Goal: Information Seeking & Learning: Learn about a topic

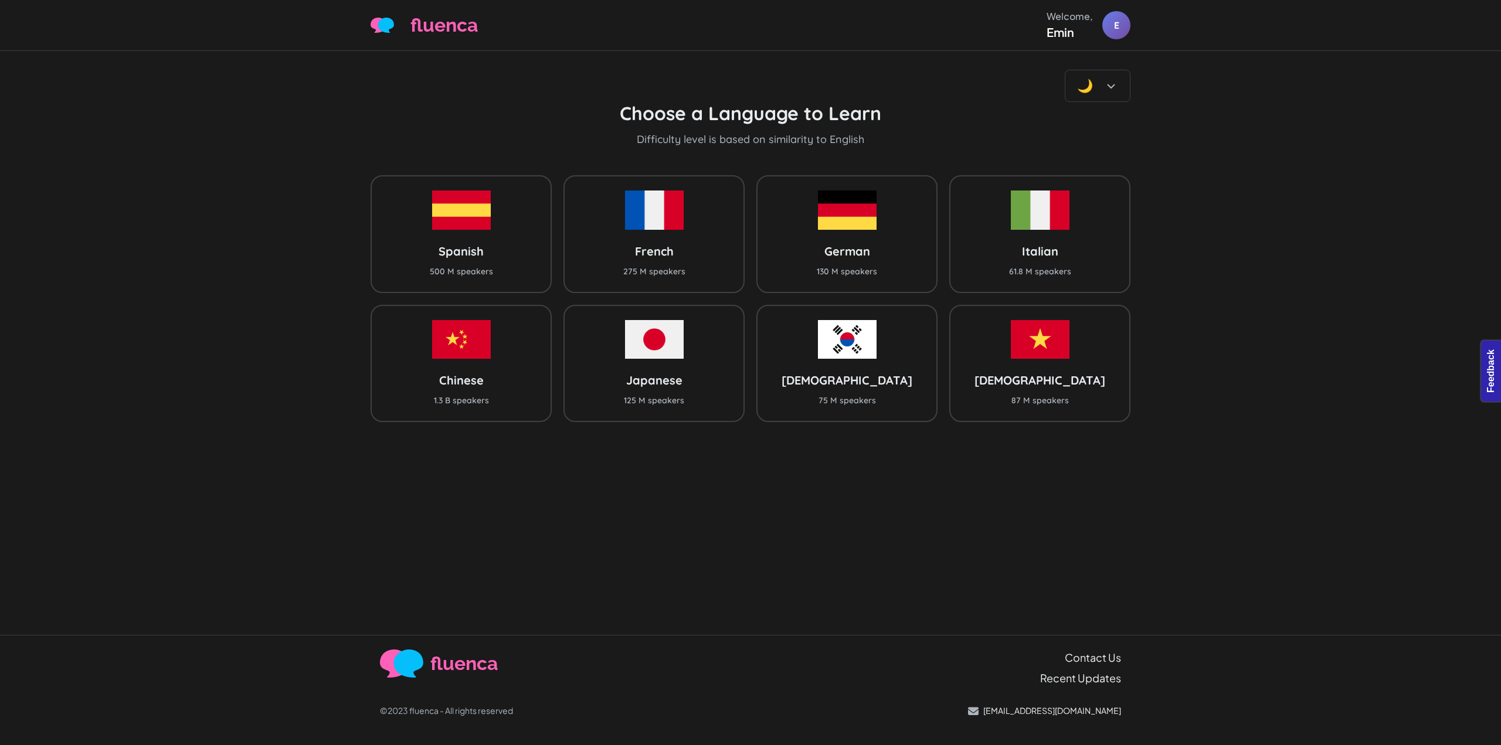
click at [193, 116] on div "🌙 Choose a Language to Learn Difficulty level is based on similarity to English…" at bounding box center [750, 343] width 1501 height 584
click at [158, 162] on div "🌙 Choose a Language to Learn Difficulty level is based on similarity to English…" at bounding box center [750, 343] width 1501 height 584
click at [158, 136] on div "🌙 Choose a Language to Learn Difficulty level is based on similarity to English…" at bounding box center [750, 343] width 1501 height 584
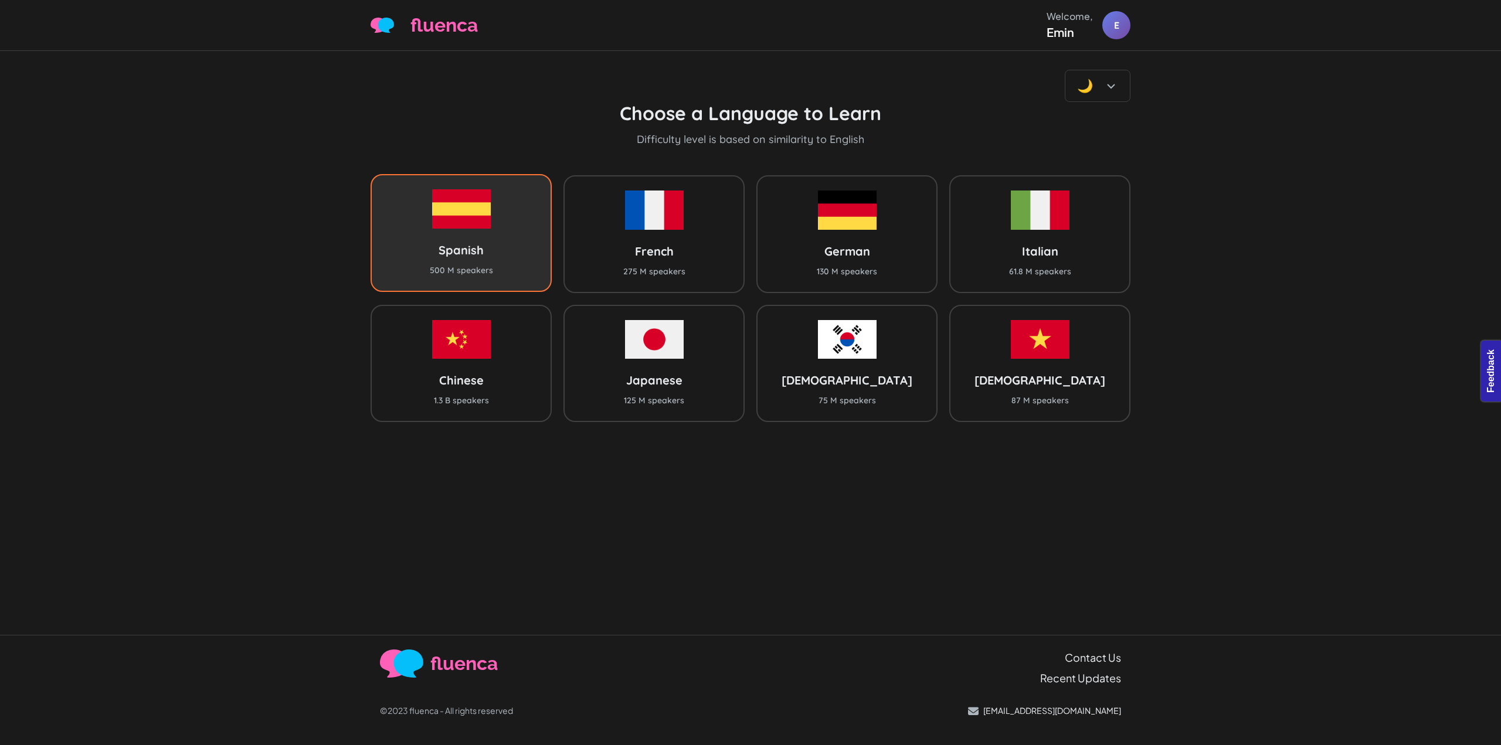
click at [494, 226] on div "Spanish 500 M speakers" at bounding box center [461, 232] width 181 height 117
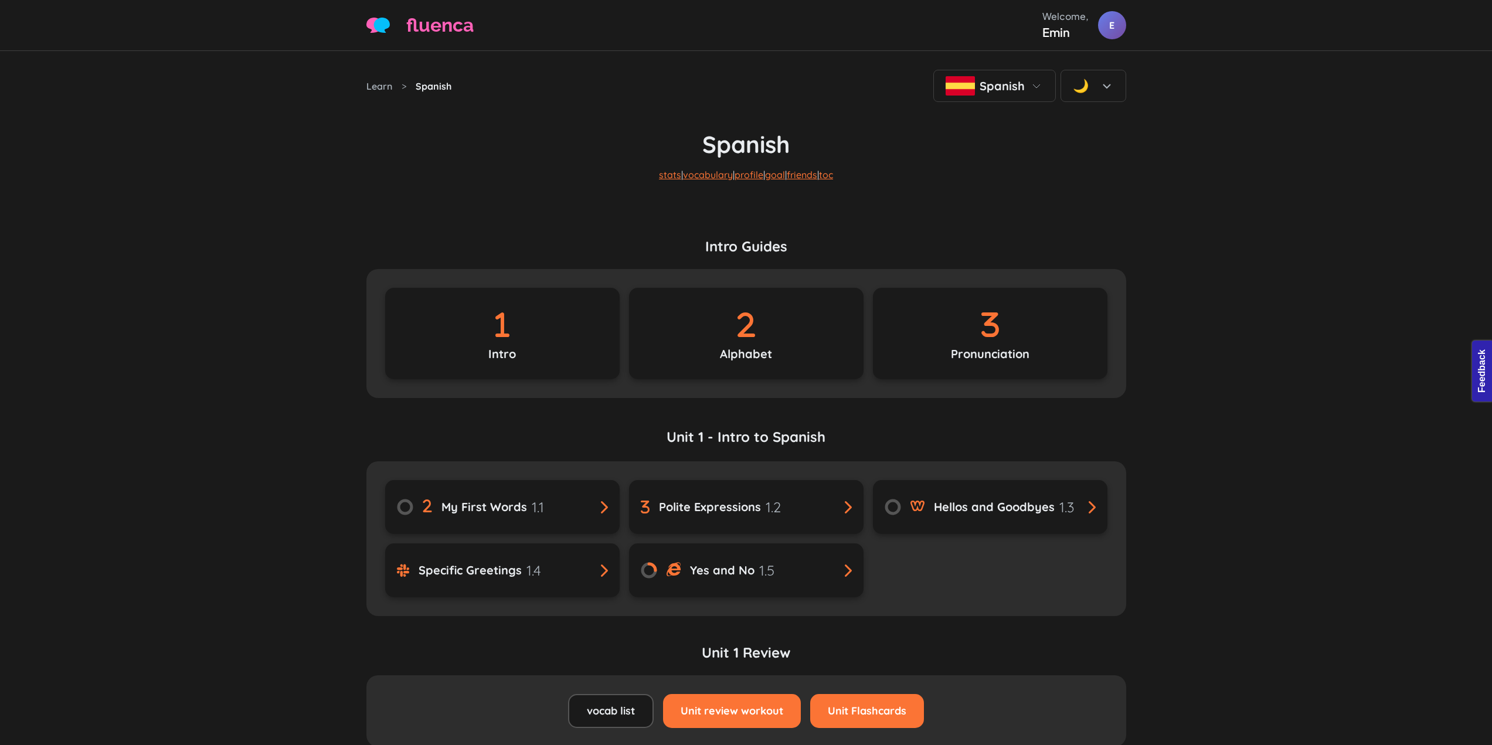
click at [394, 211] on section "Intro Guides Intro Alphabet Pronunciation" at bounding box center [746, 318] width 760 height 216
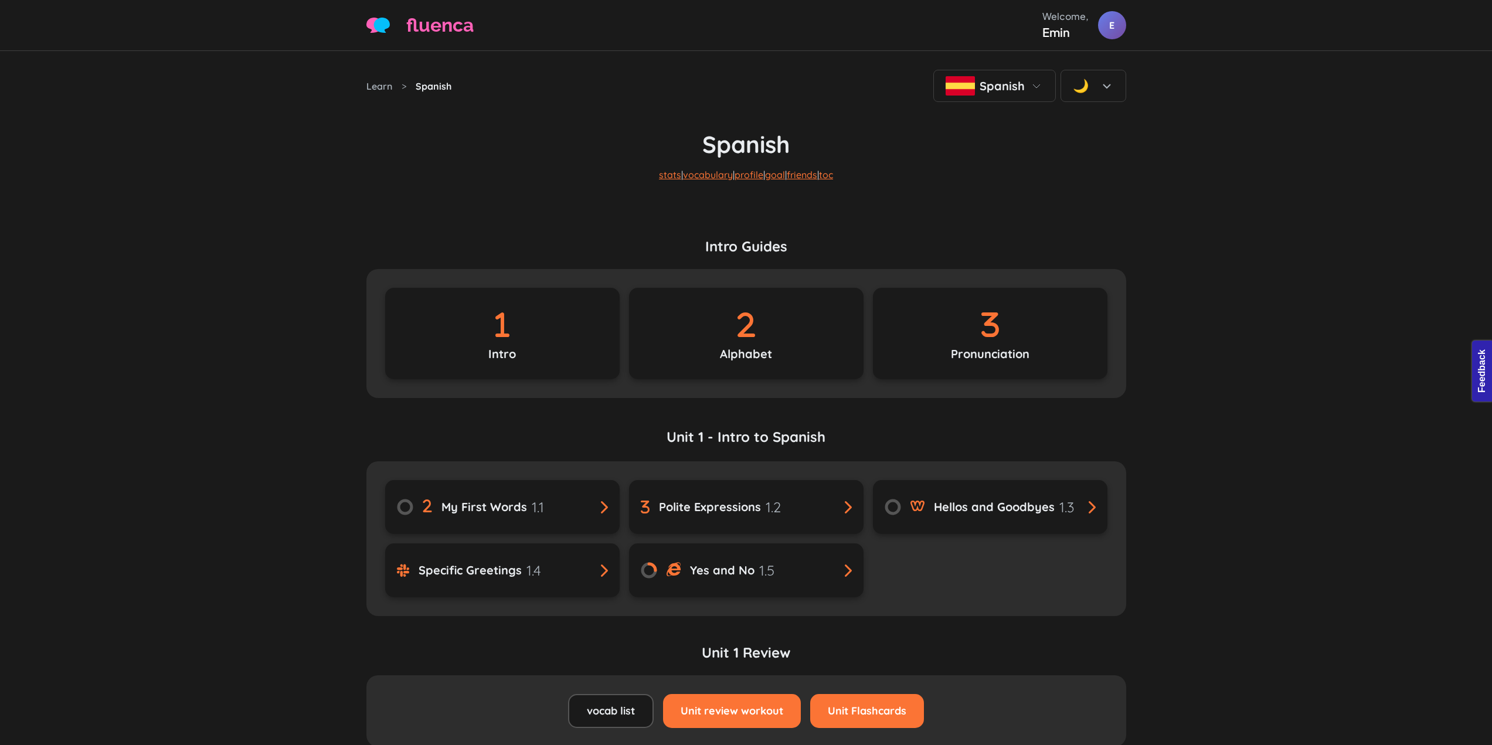
click at [439, 223] on section "Intro Guides Intro Alphabet Pronunciation" at bounding box center [746, 318] width 760 height 216
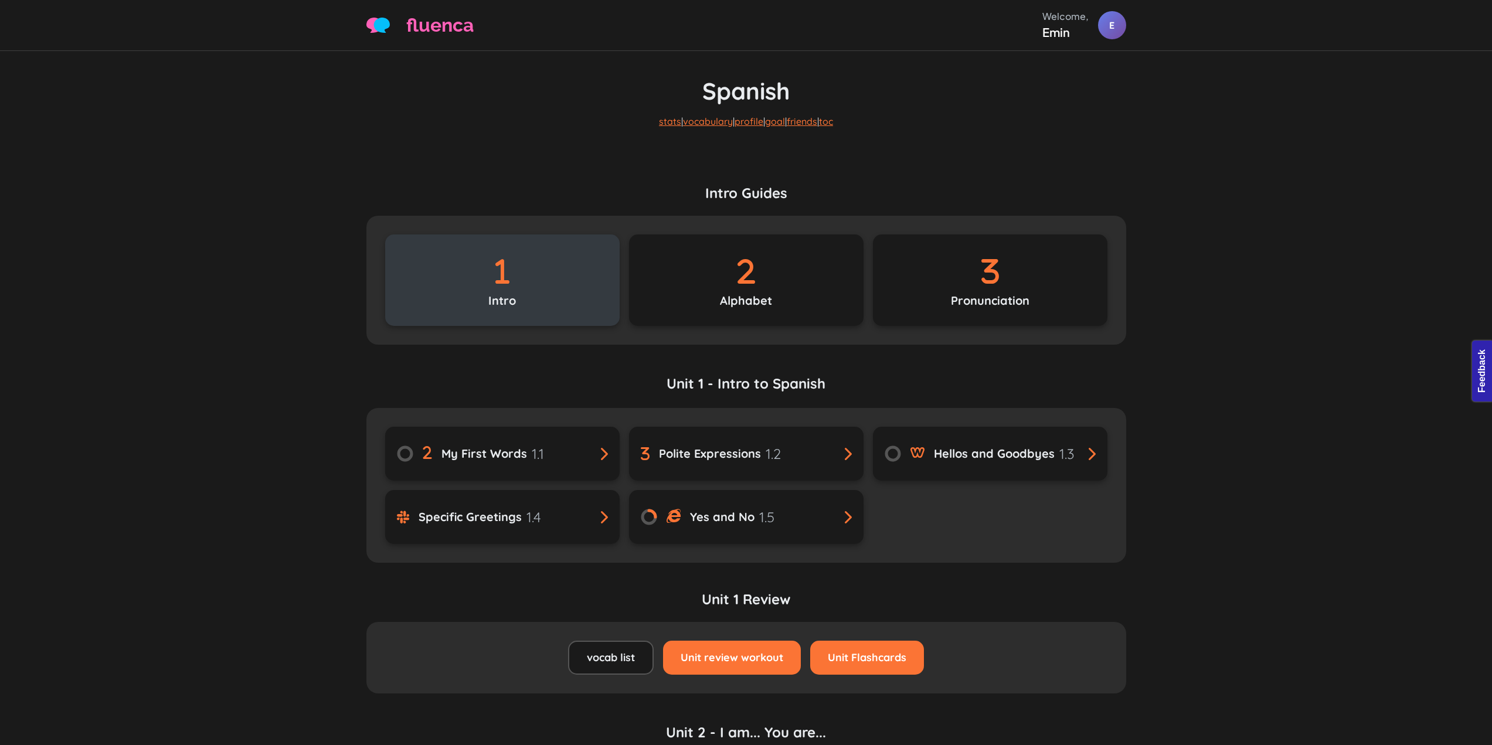
scroll to position [59, 0]
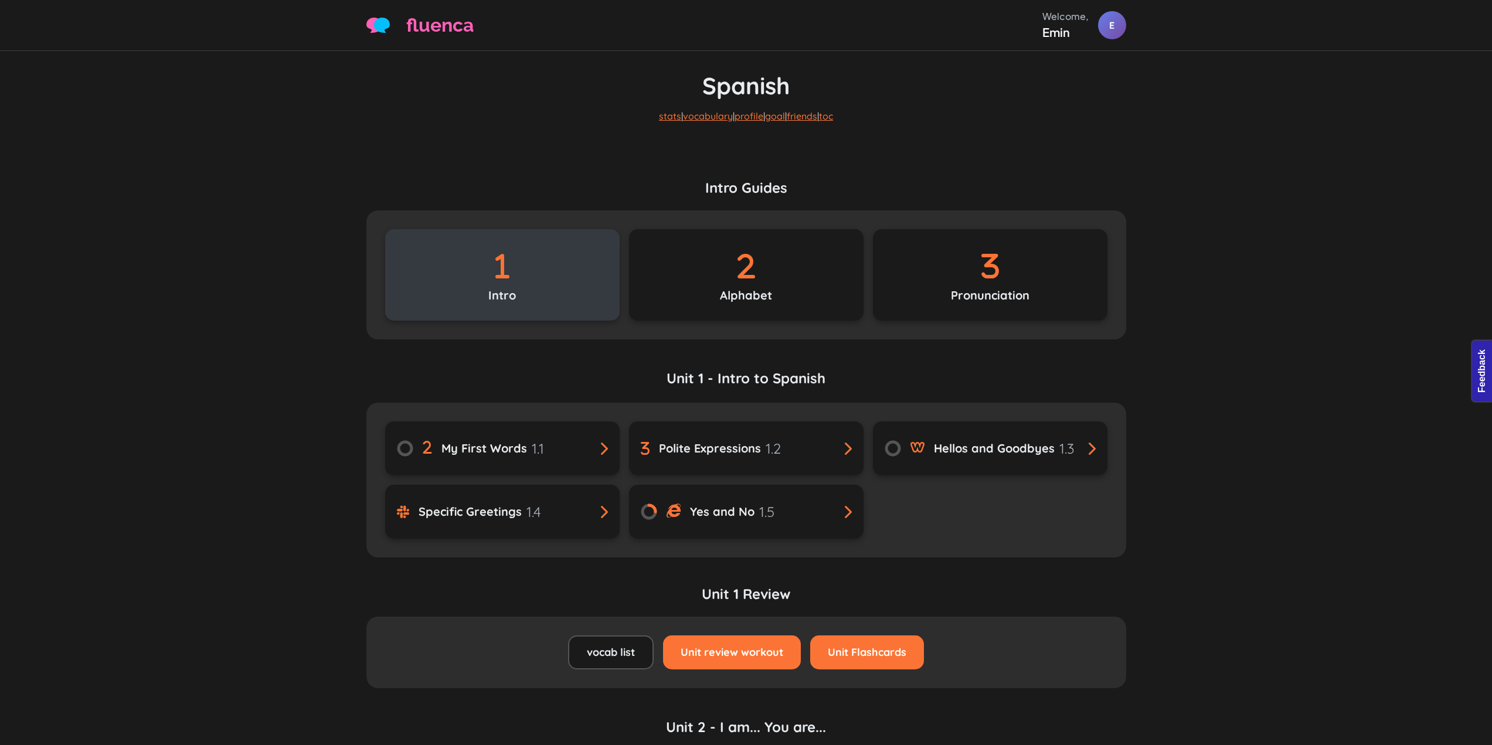
click at [533, 298] on div "Intro" at bounding box center [502, 274] width 235 height 91
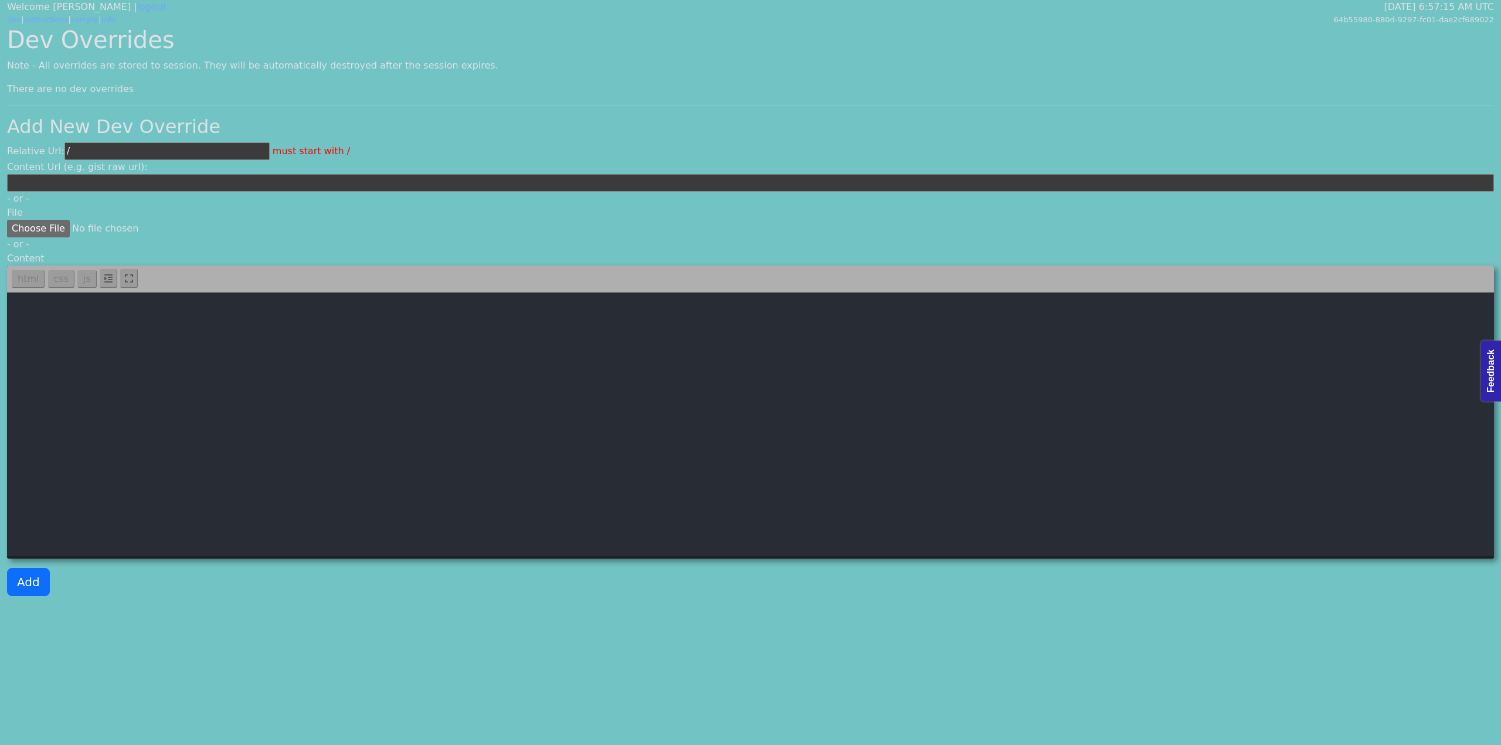
click at [489, 153] on div "Relative Url: / must start with /" at bounding box center [750, 151] width 1487 height 18
click at [343, 151] on div "Relative Url: / must start with /" at bounding box center [750, 151] width 1487 height 18
click at [875, 56] on div "Dev Overrides Note - All overrides are stored to session. They will be automati…" at bounding box center [750, 316] width 1501 height 580
click at [634, 124] on h2 "Add New Dev Override" at bounding box center [750, 127] width 1487 height 22
click at [533, 93] on div "There are no dev overrides" at bounding box center [750, 89] width 1487 height 14
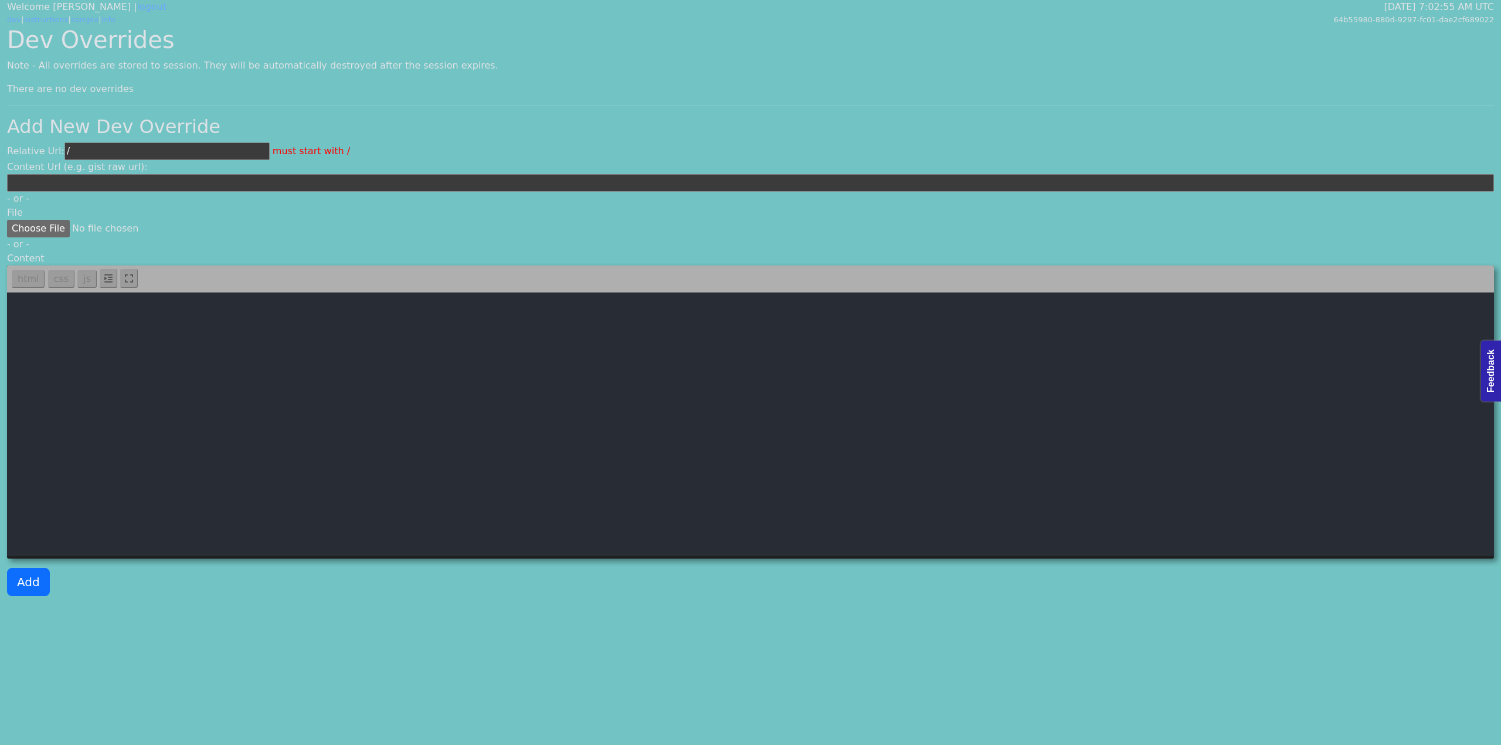
click at [527, 87] on div "There are no dev overrides" at bounding box center [750, 89] width 1487 height 14
click at [648, 81] on div "Dev Overrides Note - All overrides are stored to session. They will be automati…" at bounding box center [750, 316] width 1501 height 580
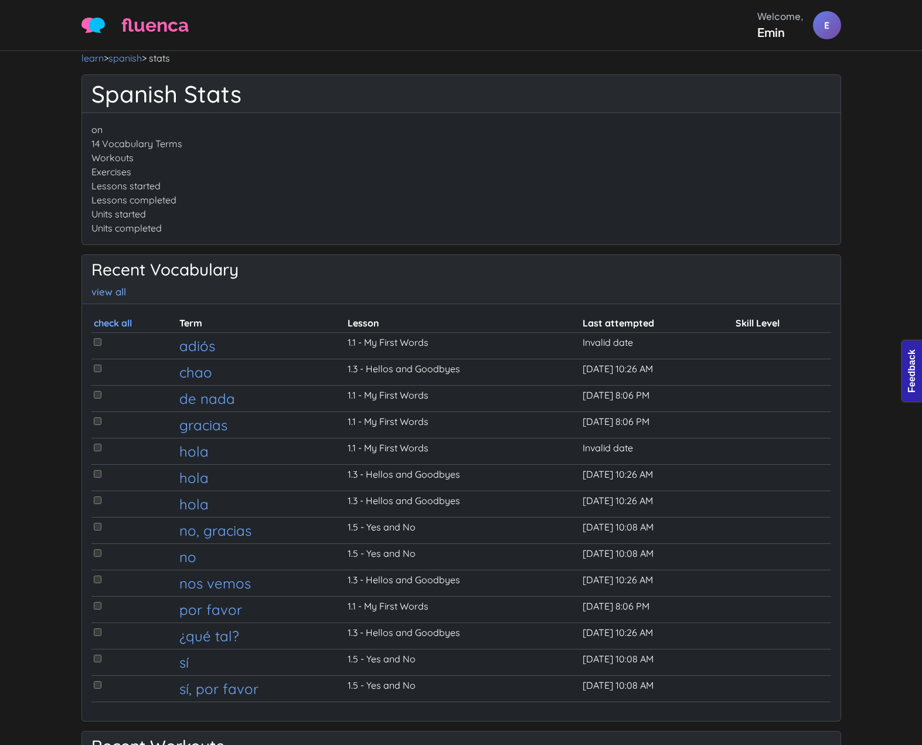
click at [538, 40] on div "fluenca Welcome, Emin E Help Account" at bounding box center [462, 25] width 760 height 32
click at [538, 181] on div "on 14 Vocabulary Terms Workouts Exercises Lessons started Lessons completed Uni…" at bounding box center [461, 178] width 759 height 131
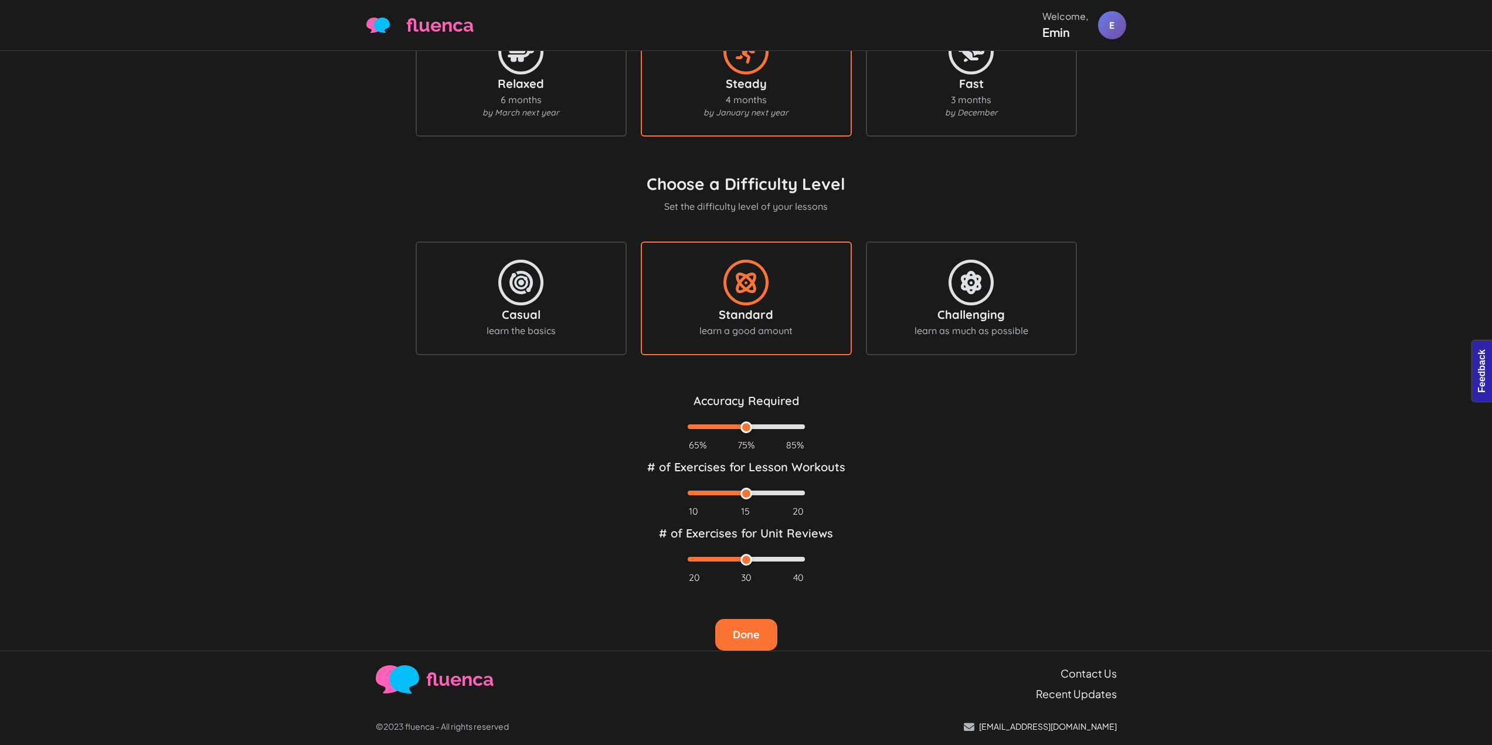
scroll to position [426, 0]
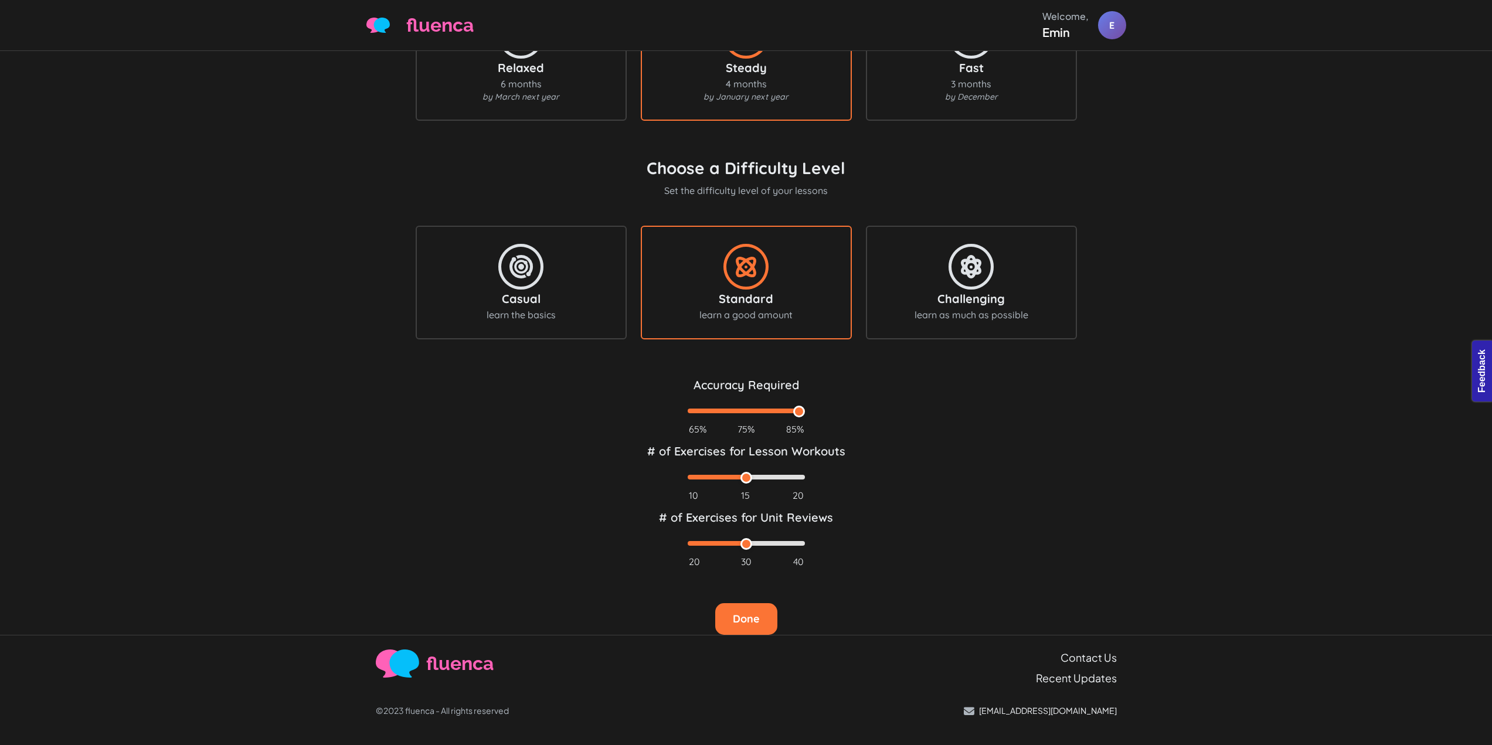
drag, startPoint x: 746, startPoint y: 411, endPoint x: 786, endPoint y: 409, distance: 39.9
type input "85"
click at [786, 409] on input "range" at bounding box center [746, 411] width 117 height 5
drag, startPoint x: 750, startPoint y: 476, endPoint x: 798, endPoint y: 478, distance: 48.2
type input "20"
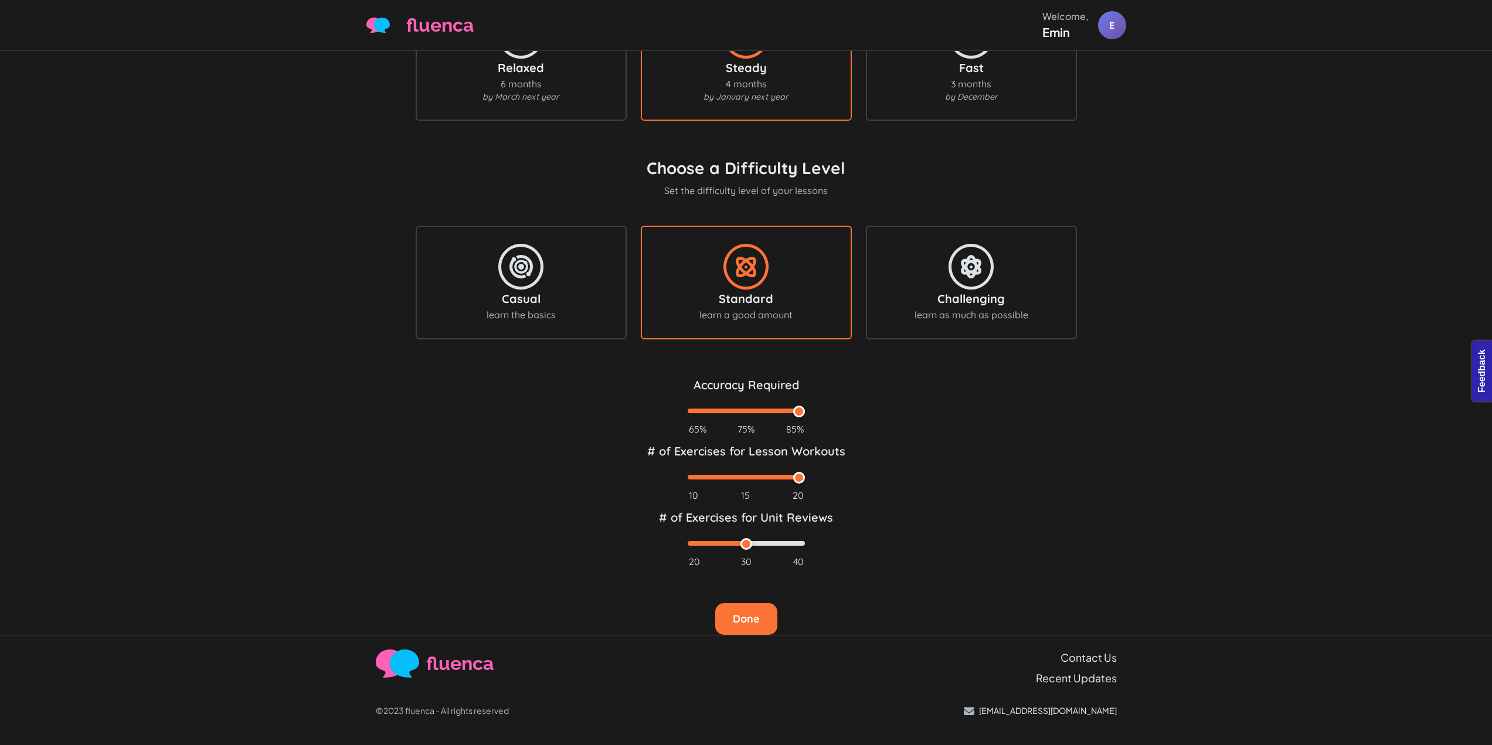
click at [798, 478] on input "range" at bounding box center [746, 477] width 117 height 5
drag, startPoint x: 747, startPoint y: 542, endPoint x: 812, endPoint y: 544, distance: 65.1
click at [805, 544] on input "range" at bounding box center [746, 543] width 117 height 5
drag, startPoint x: 799, startPoint y: 544, endPoint x: 704, endPoint y: 536, distance: 95.3
type input "20"
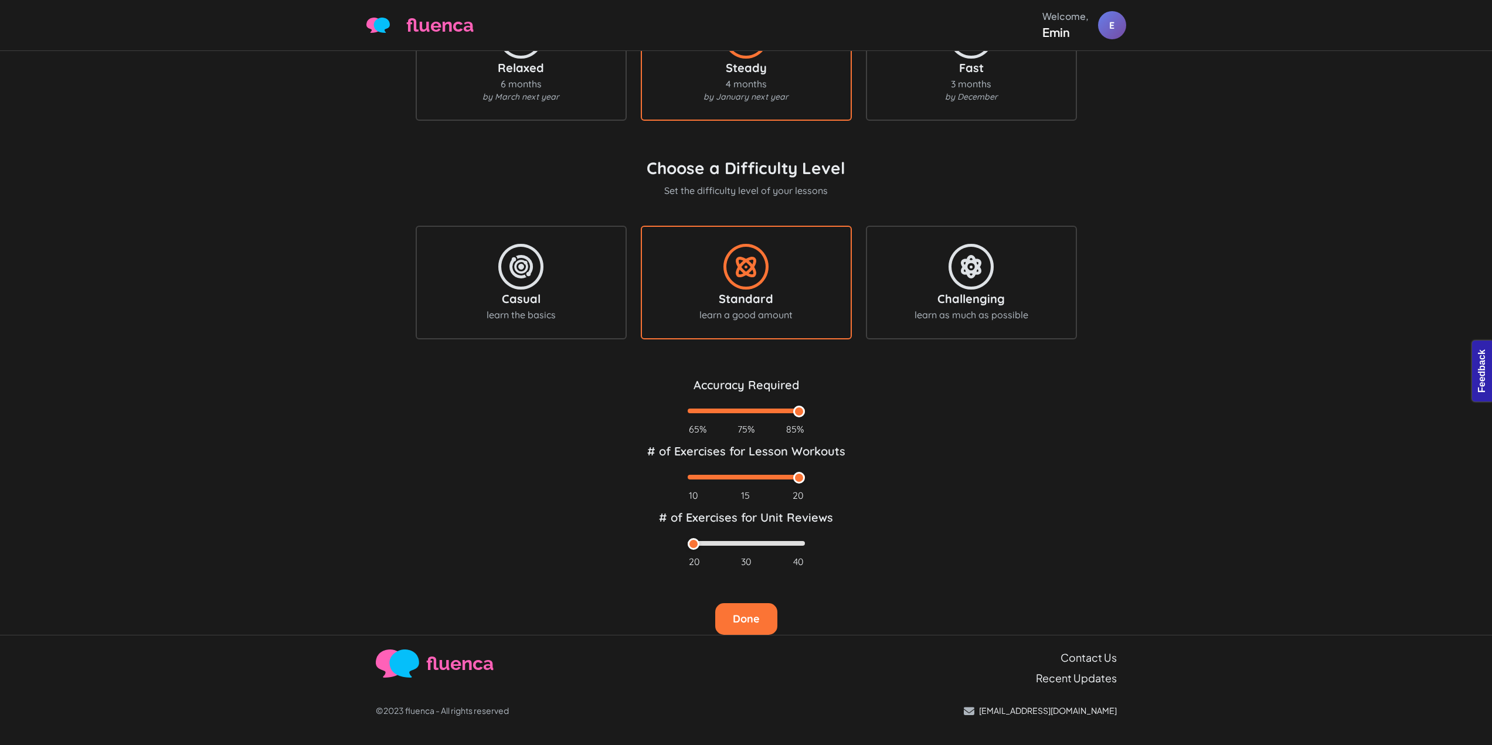
click at [704, 541] on input "range" at bounding box center [746, 543] width 117 height 5
drag, startPoint x: 797, startPoint y: 475, endPoint x: 731, endPoint y: 473, distance: 66.3
type input "15"
click at [731, 475] on input "range" at bounding box center [746, 477] width 117 height 5
drag, startPoint x: 800, startPoint y: 407, endPoint x: 706, endPoint y: 407, distance: 93.8
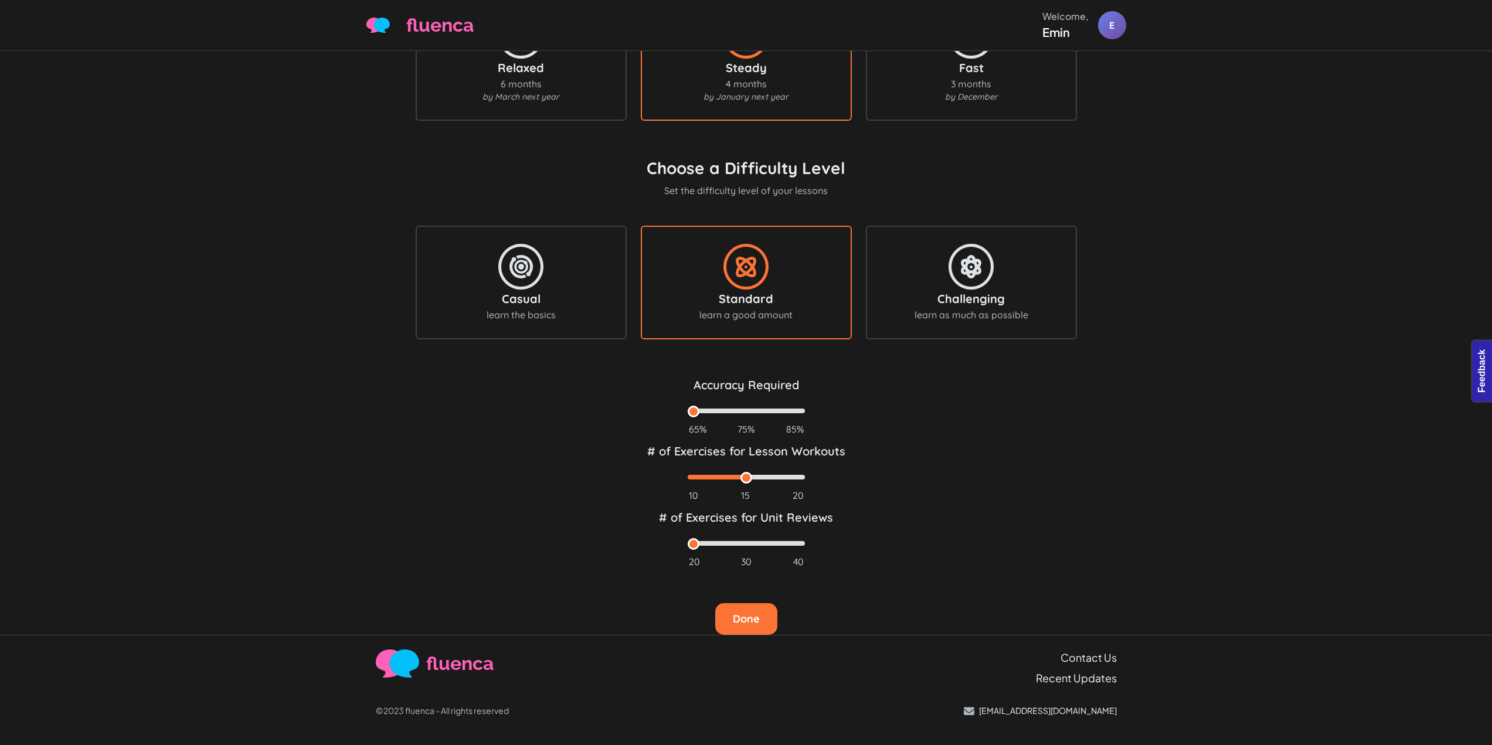
type input "65"
click at [706, 409] on input "range" at bounding box center [746, 411] width 117 height 5
drag, startPoint x: 737, startPoint y: 474, endPoint x: 692, endPoint y: 480, distance: 45.5
type input "10"
click at [692, 480] on input "range" at bounding box center [746, 477] width 117 height 5
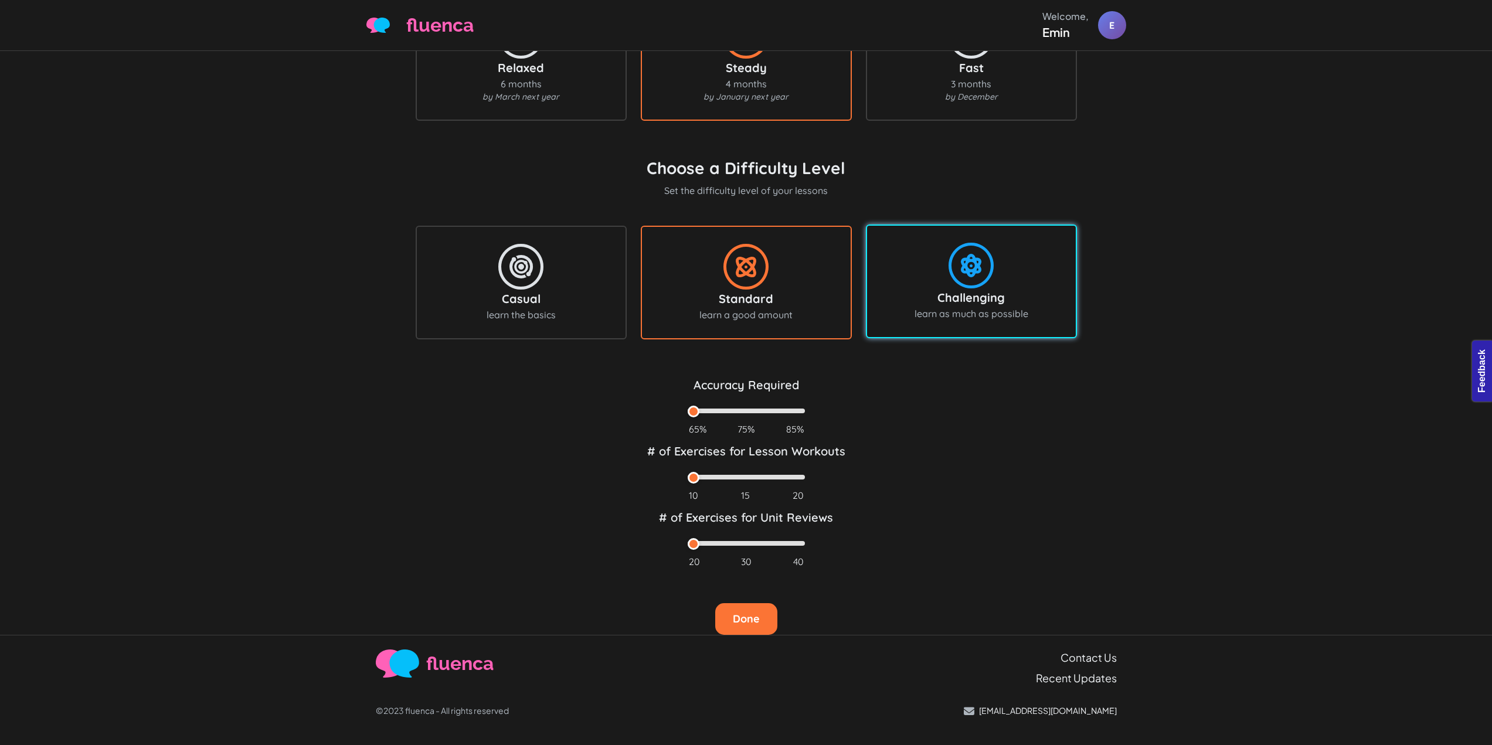
click at [943, 280] on icon at bounding box center [971, 265] width 59 height 47
type input "85"
type input "20"
type input "40"
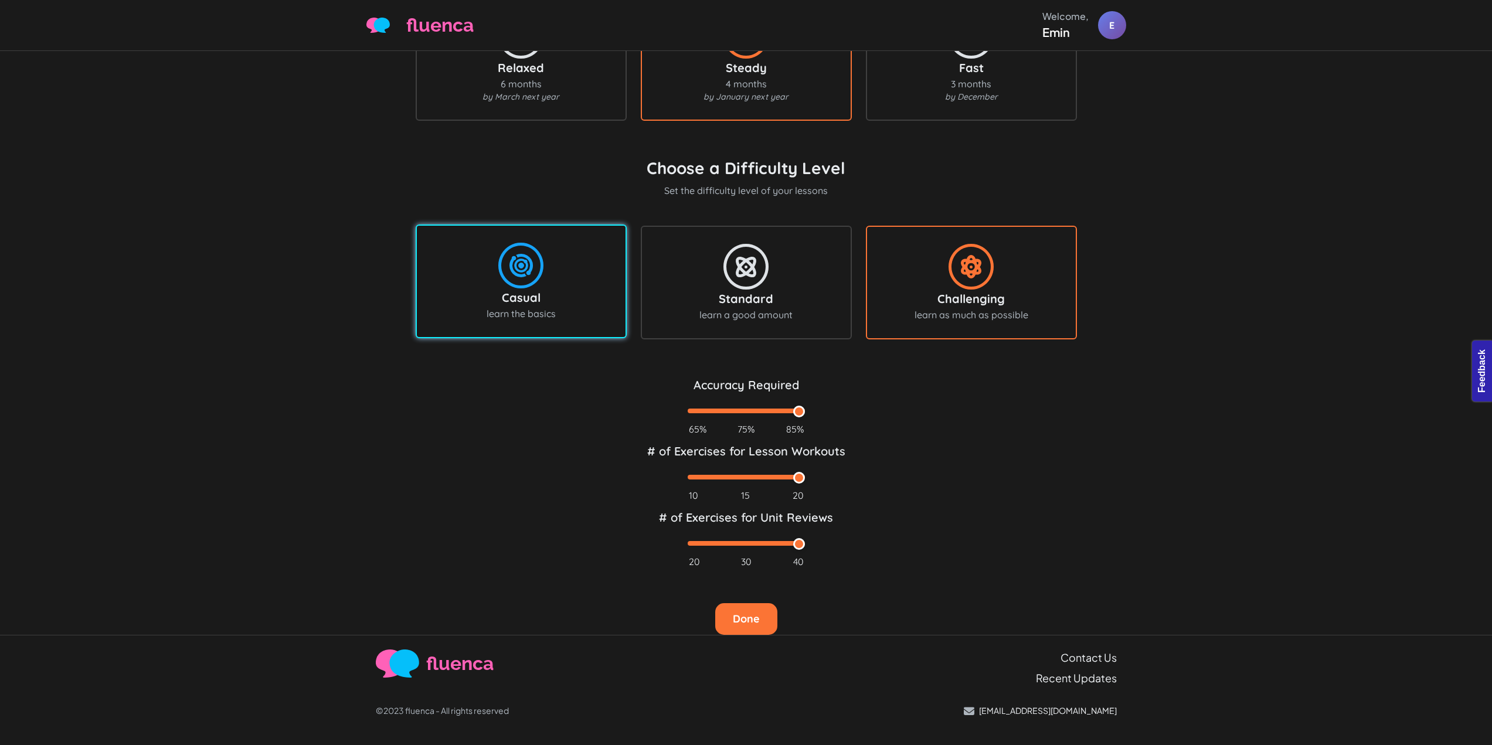
click at [474, 310] on div "learn the basics" at bounding box center [521, 314] width 185 height 14
type input "65"
type input "10"
type input "20"
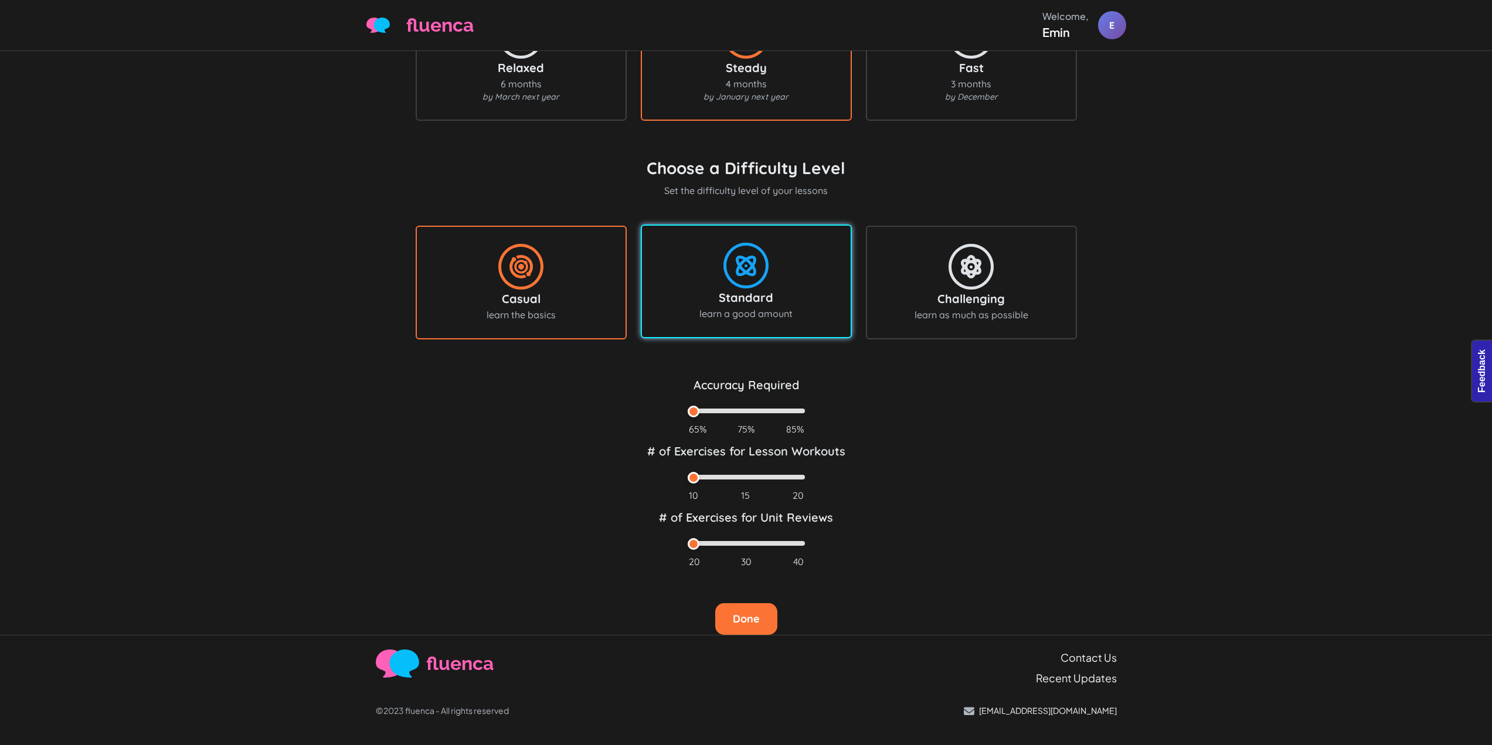
click at [717, 296] on div "Standard" at bounding box center [746, 298] width 185 height 18
type input "75"
type input "15"
type input "30"
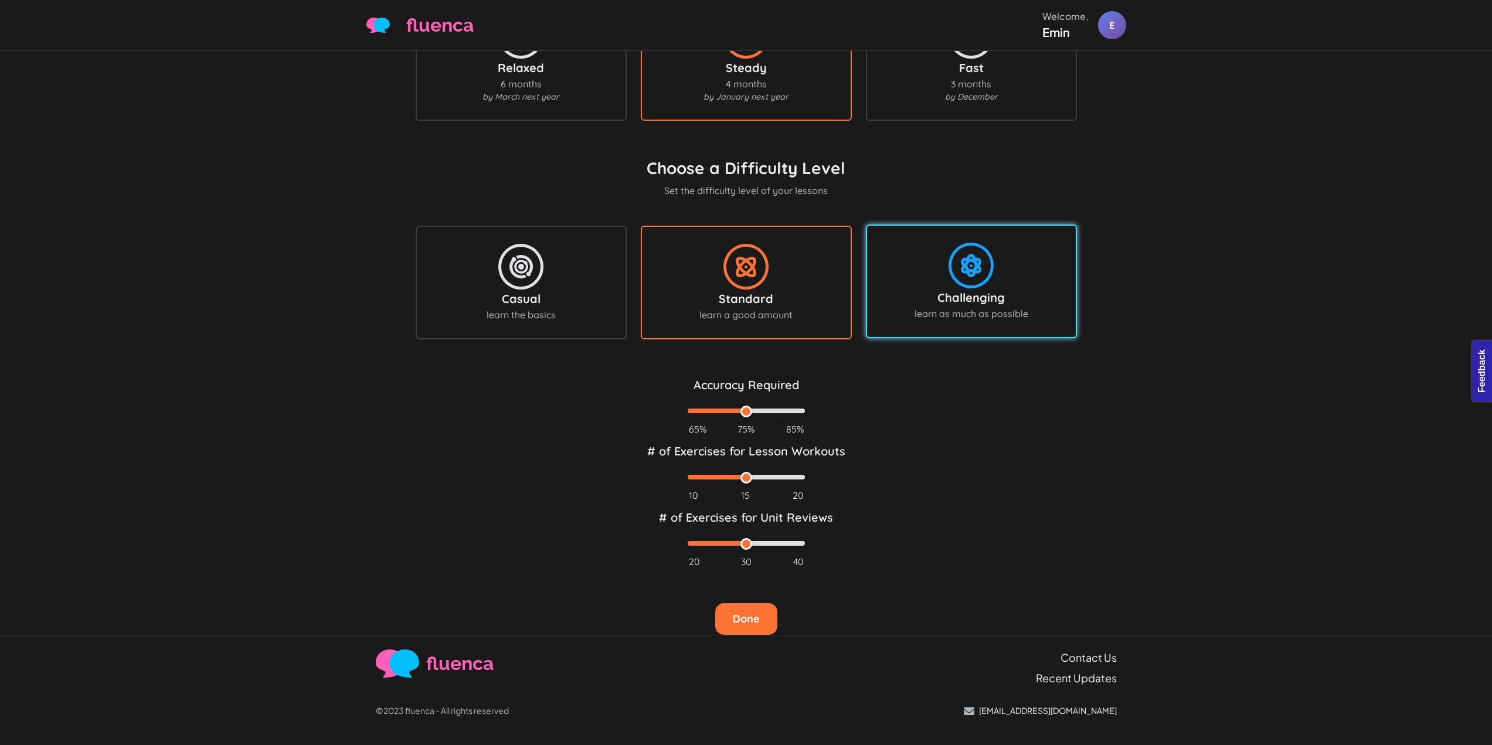
click at [955, 308] on div "learn as much as possible" at bounding box center [971, 314] width 185 height 14
type input "85"
type input "20"
type input "40"
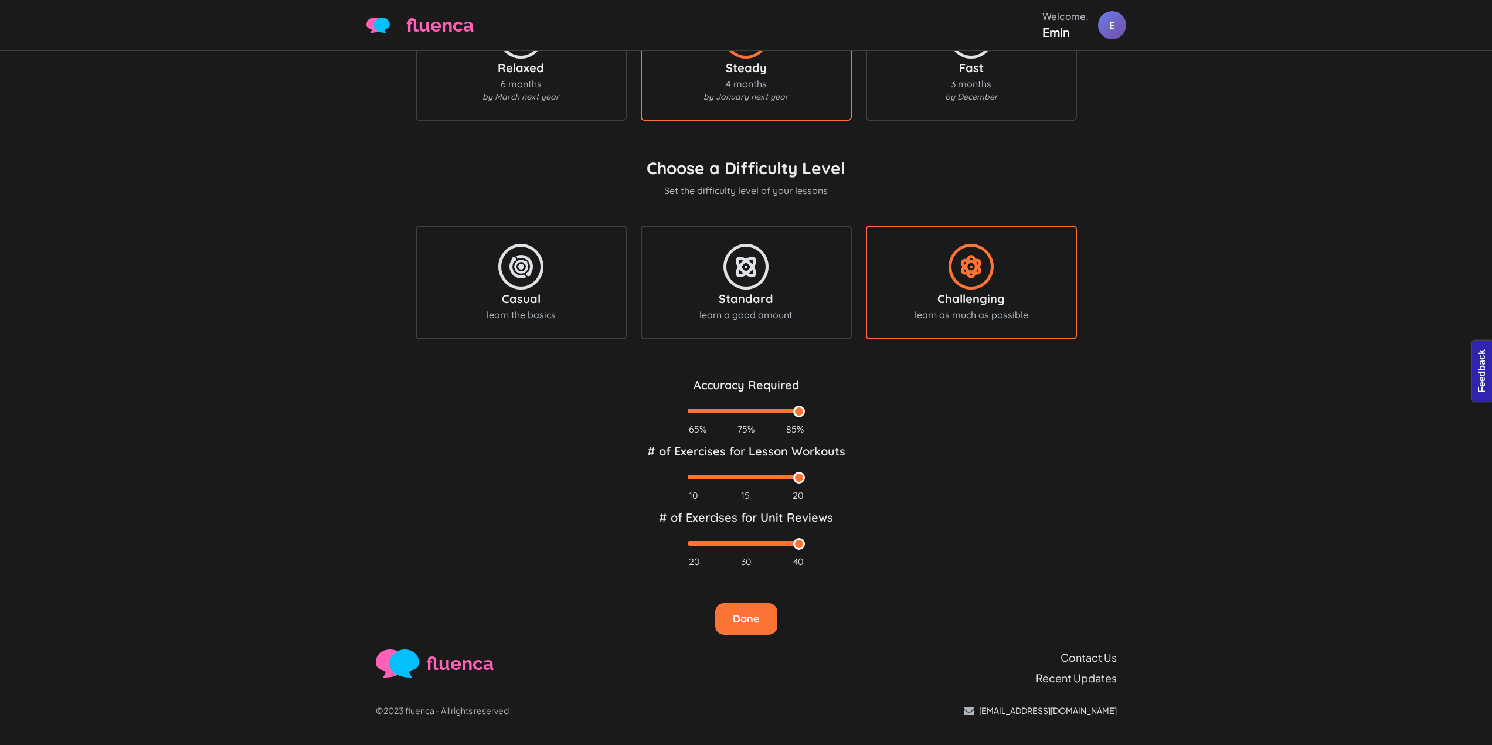
scroll to position [133, 0]
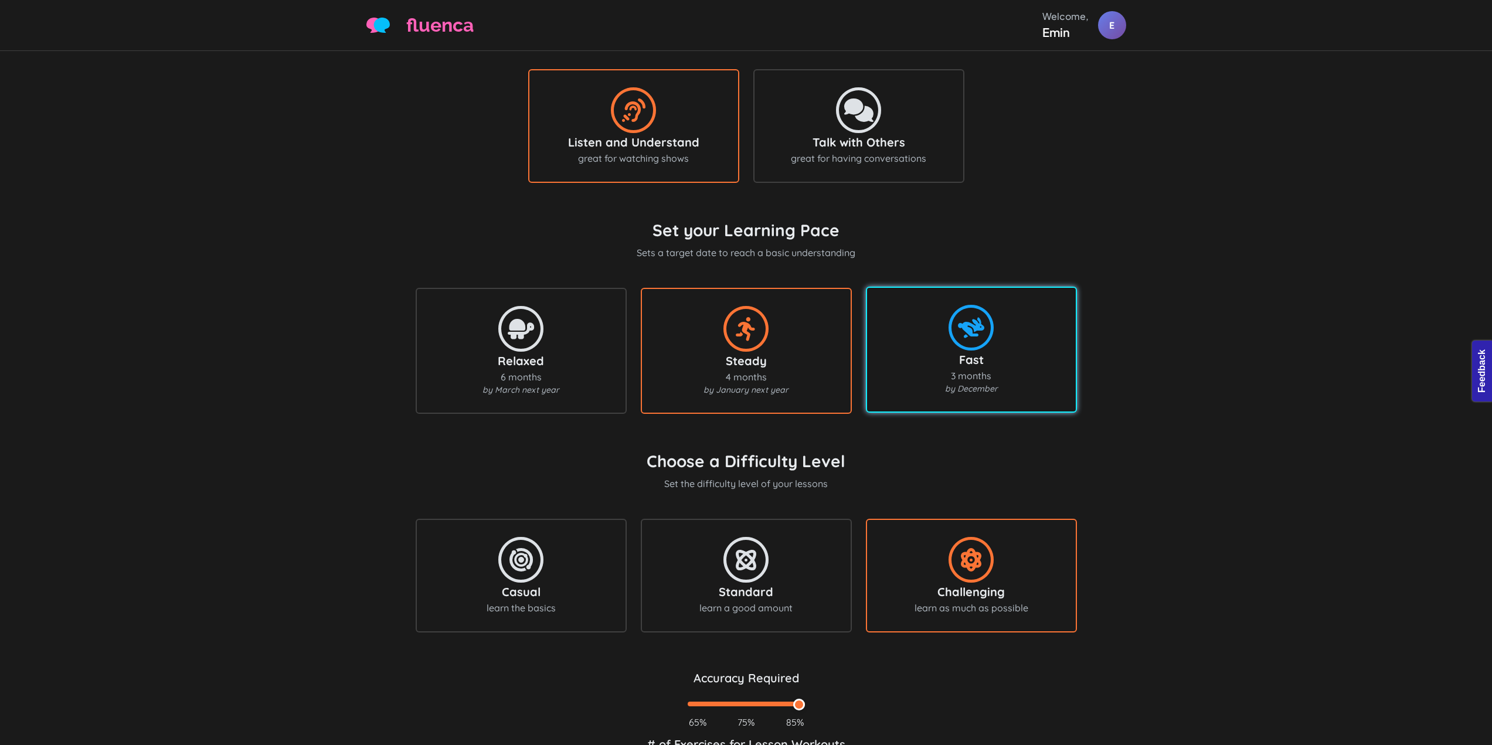
click at [1019, 381] on div "3 months" at bounding box center [971, 376] width 185 height 14
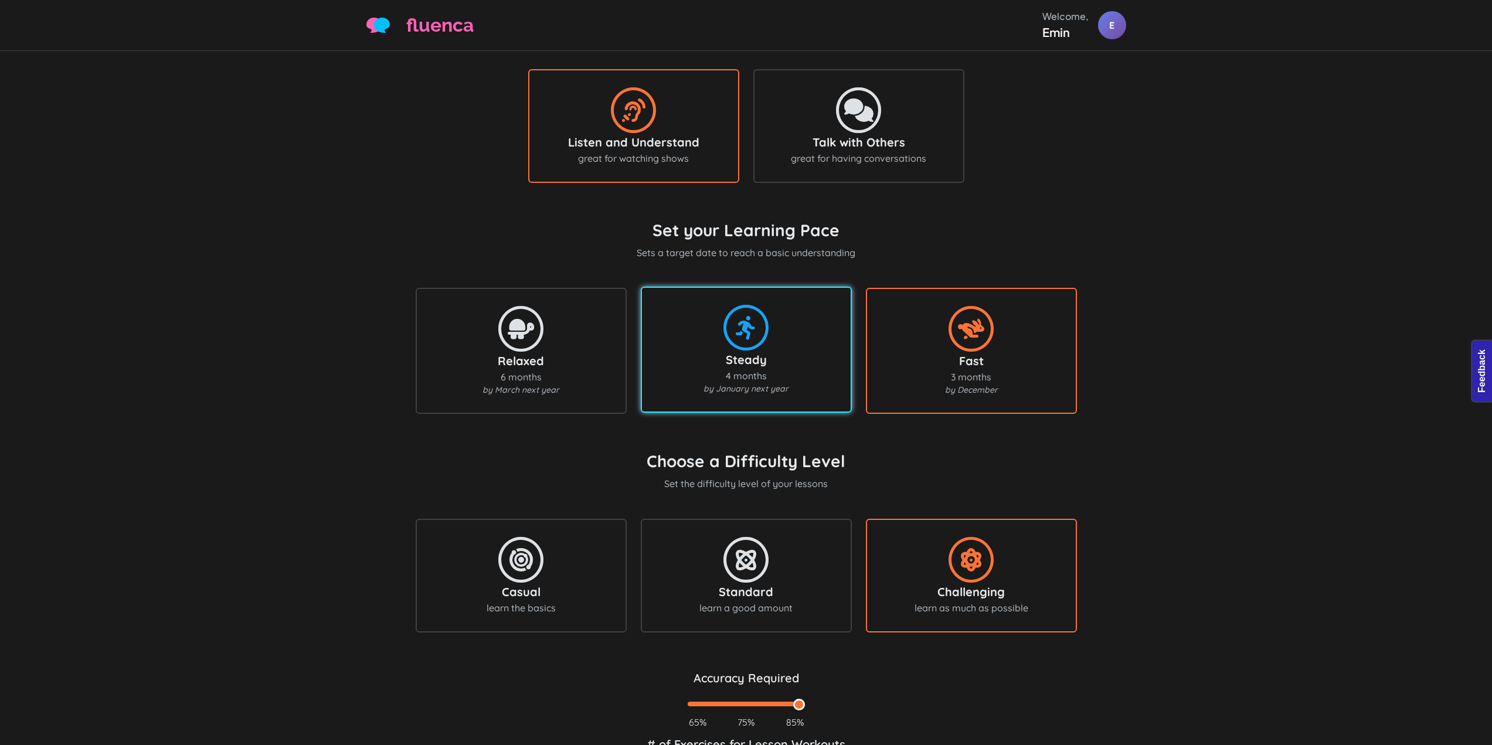
click at [687, 331] on div "Steady 4 months by January next year" at bounding box center [746, 349] width 185 height 91
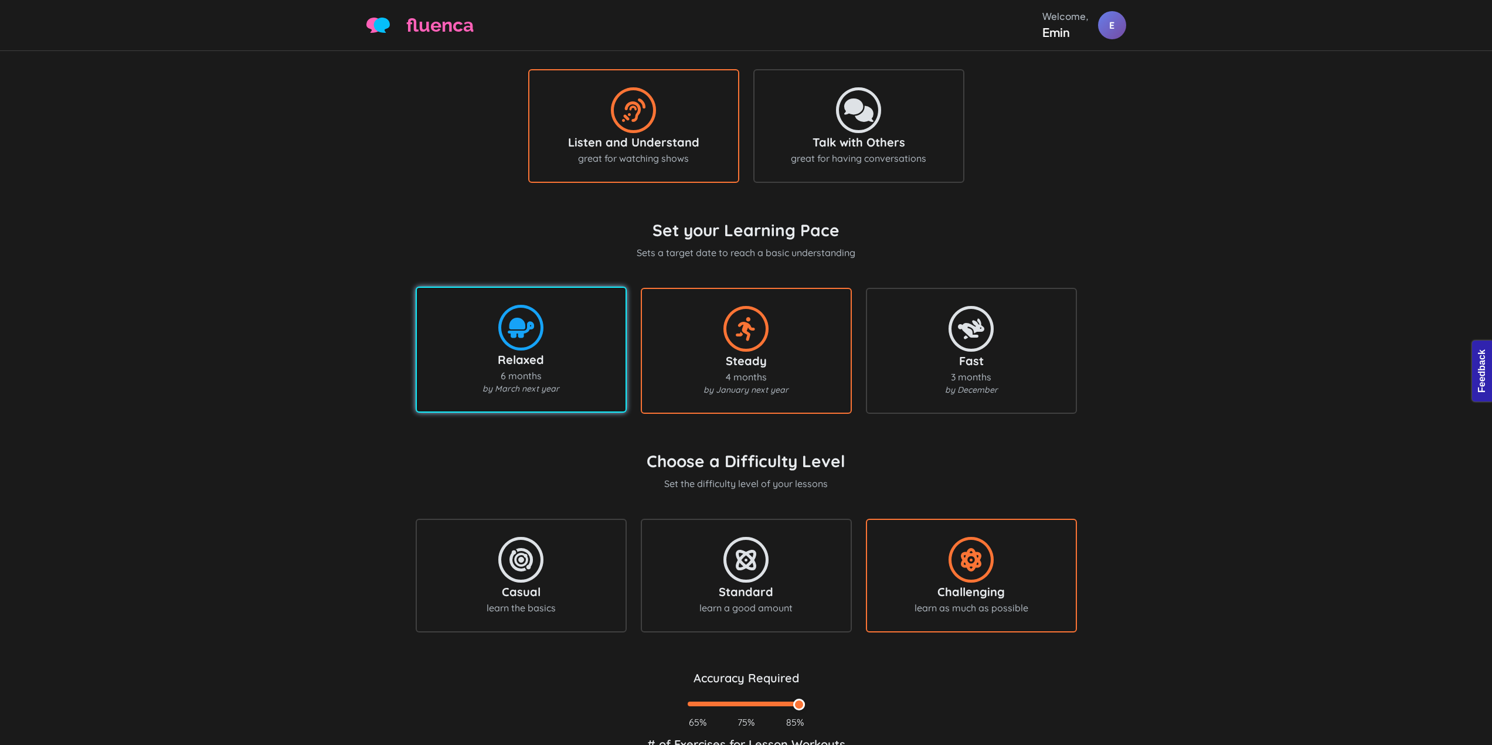
click at [552, 331] on div "Relaxed 6 months by March next year" at bounding box center [521, 349] width 185 height 91
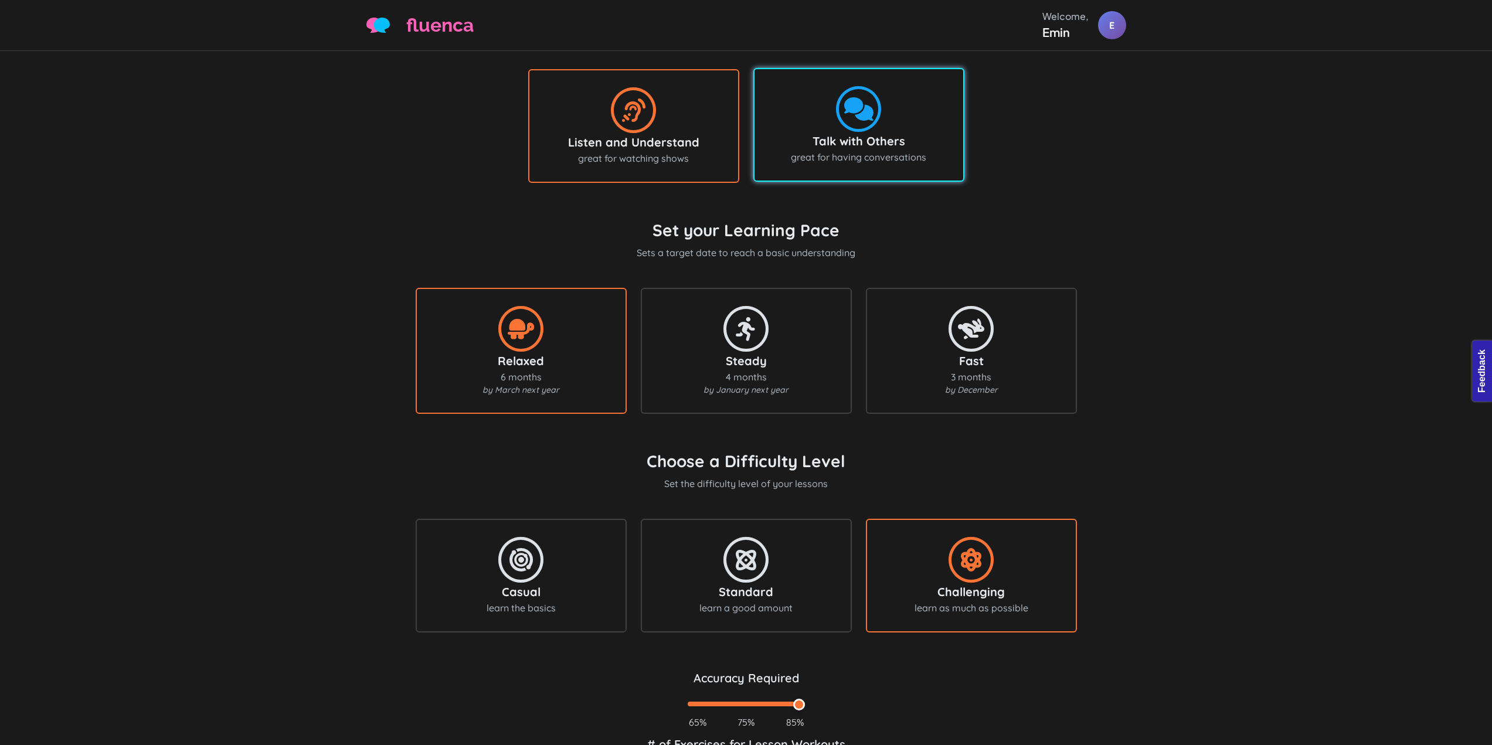
click at [887, 152] on div "great for having conversations" at bounding box center [858, 157] width 185 height 14
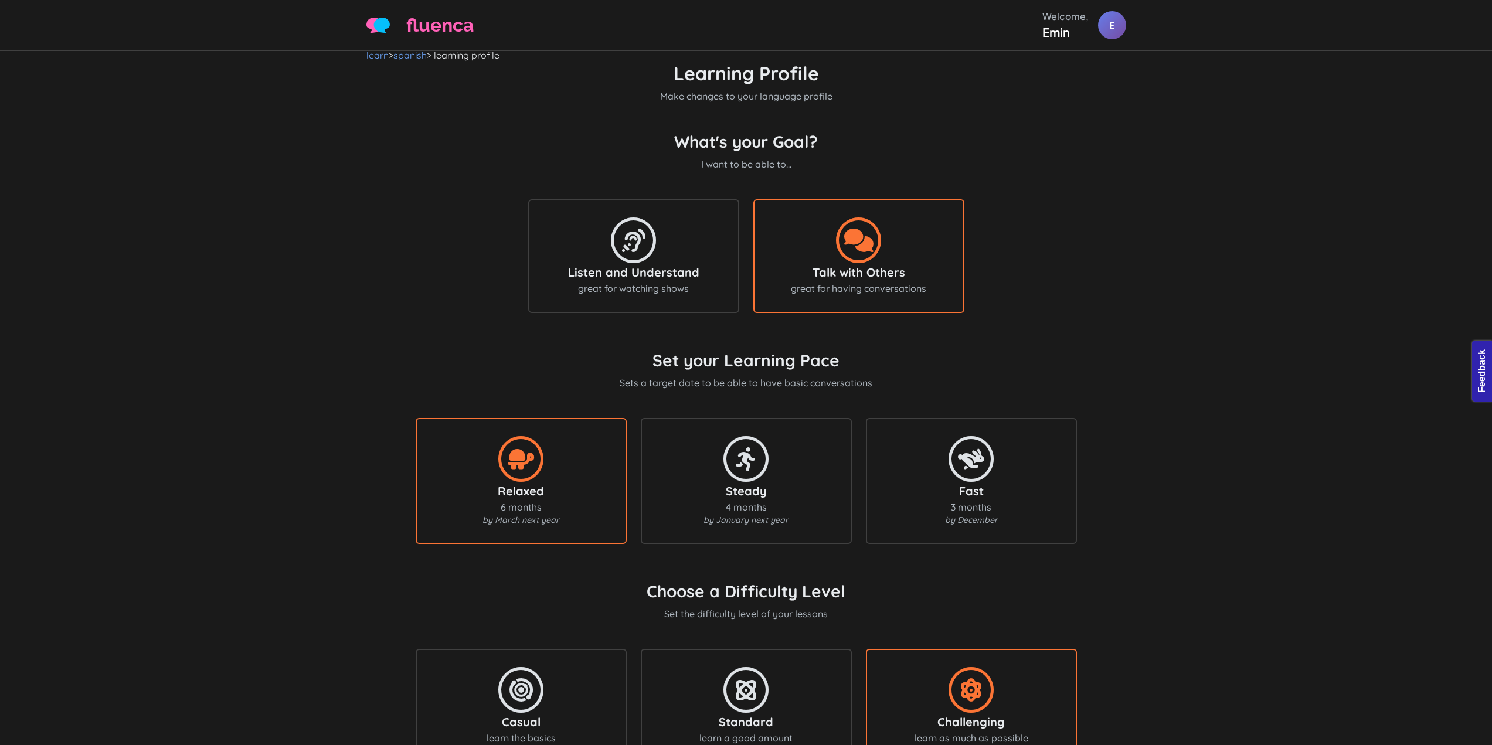
scroll to position [0, 0]
click at [844, 107] on form "Learning Profile Make changes to your language profile What's your Goal? I want…" at bounding box center [746, 563] width 760 height 996
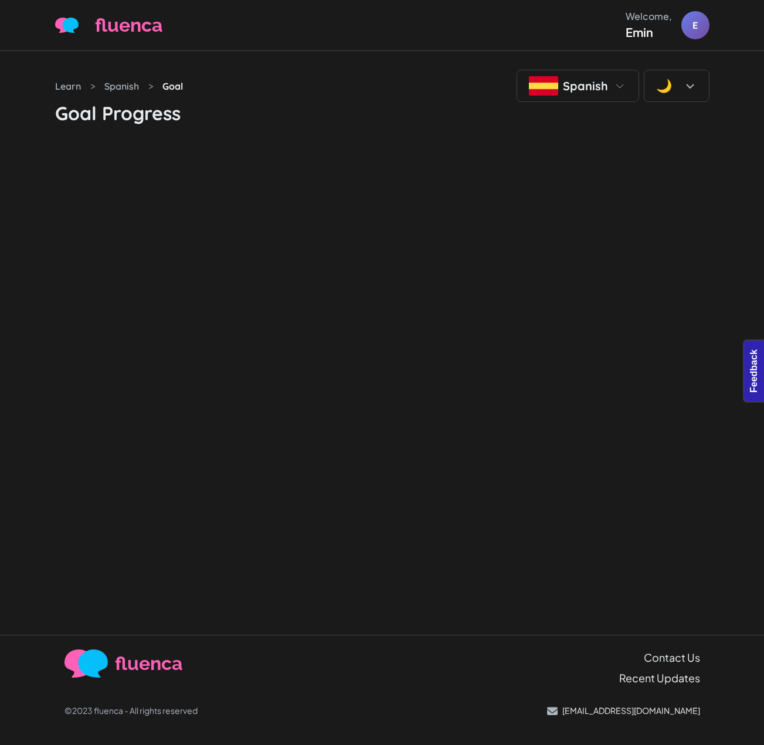
click at [516, 109] on h1 "Goal Progress" at bounding box center [382, 113] width 654 height 22
drag, startPoint x: 342, startPoint y: 104, endPoint x: 335, endPoint y: 90, distance: 15.0
click at [341, 104] on h1 "Goal Progress" at bounding box center [382, 113] width 654 height 22
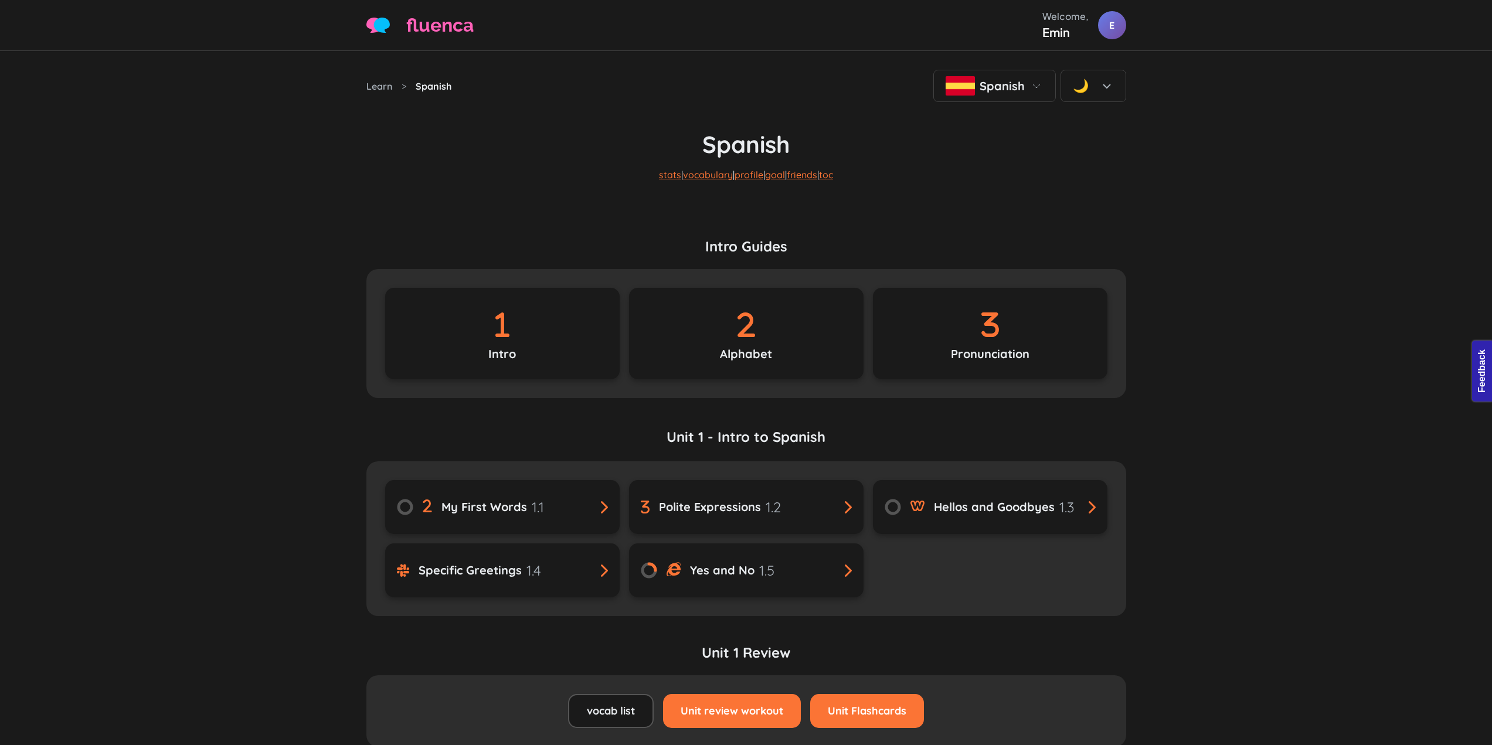
click at [554, 153] on h1 "Spanish" at bounding box center [746, 130] width 760 height 56
click at [446, 189] on p "stats | vocabulary | profile | goal | friends | toc" at bounding box center [746, 184] width 760 height 52
drag, startPoint x: 754, startPoint y: 57, endPoint x: 761, endPoint y: 61, distance: 7.9
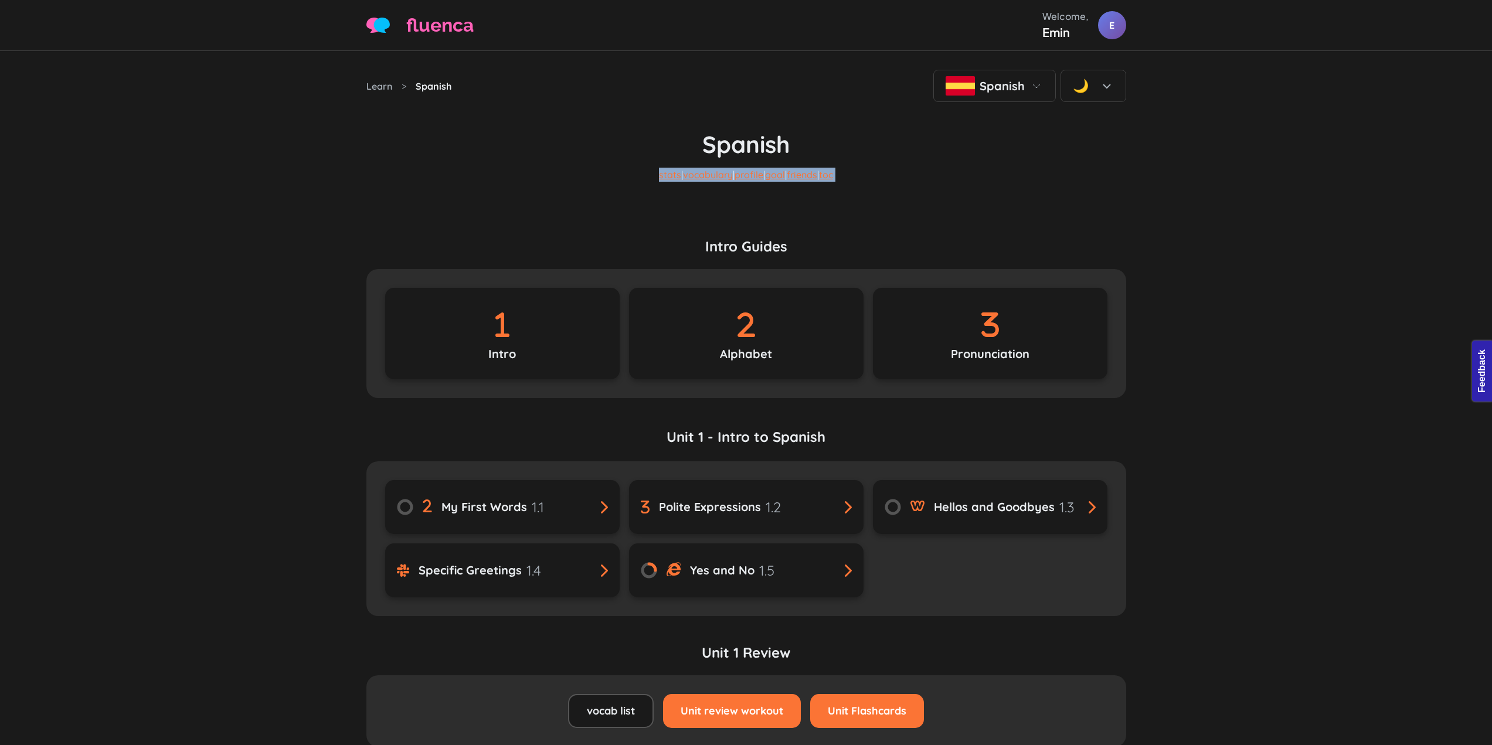
click at [471, 207] on p "stats | vocabulary | profile | goal | friends | toc" at bounding box center [746, 184] width 760 height 52
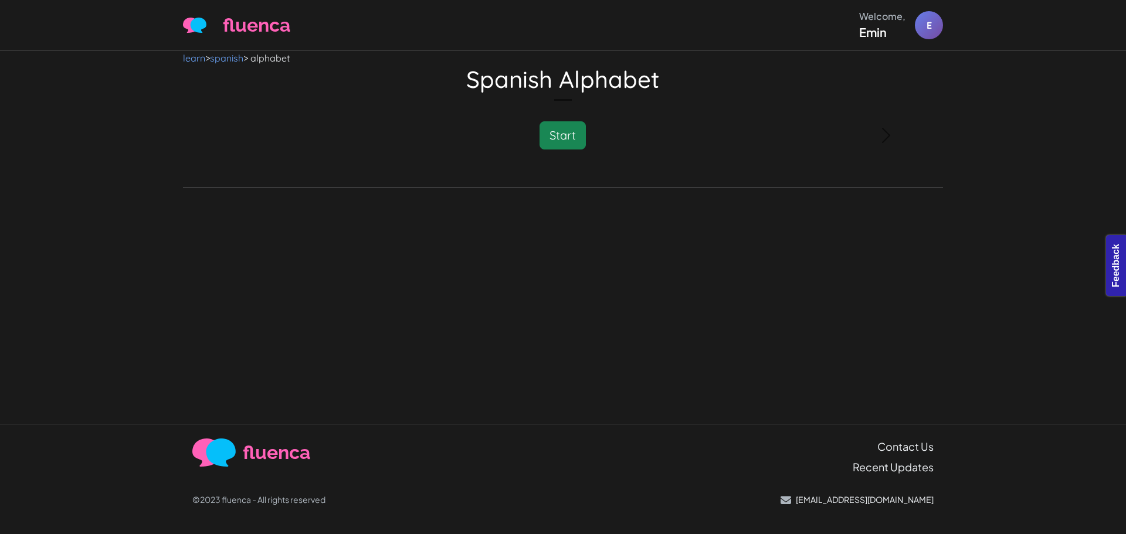
click at [310, 214] on div "learn > spanish > alphabet Spanish Alphabet Please Wait Study is loading... Sta…" at bounding box center [563, 237] width 1126 height 373
click at [463, 213] on div "learn > spanish > alphabet Spanish Alphabet Please Wait Study is loading... Sta…" at bounding box center [563, 237] width 1126 height 373
click at [446, 130] on div "Start" at bounding box center [563, 135] width 532 height 28
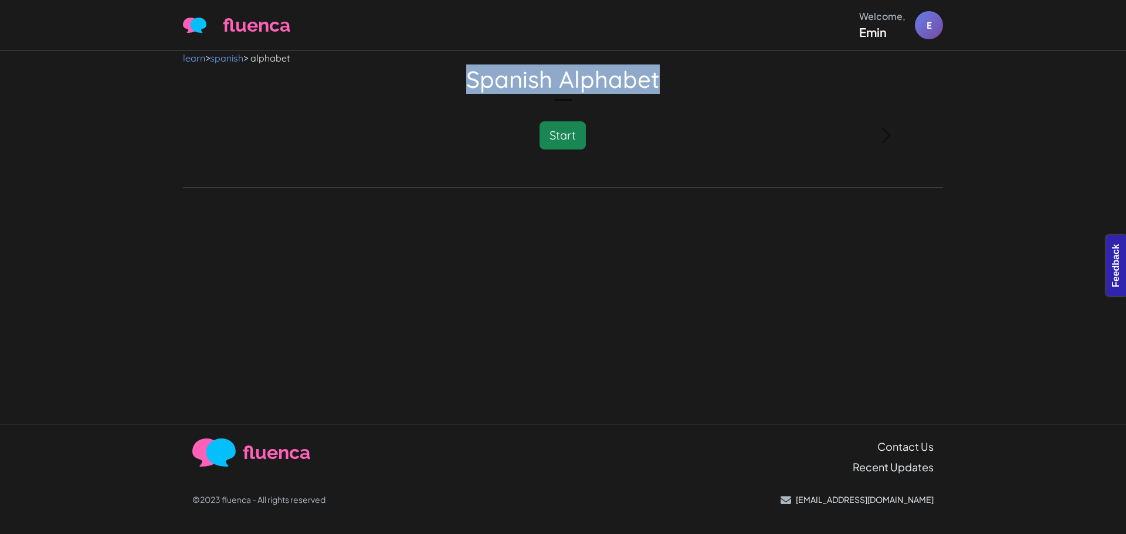
drag, startPoint x: 470, startPoint y: 67, endPoint x: 660, endPoint y: 66, distance: 189.4
click at [660, 66] on h1 "Spanish Alphabet" at bounding box center [563, 79] width 760 height 28
click at [666, 85] on h1 "Spanish Alphabet" at bounding box center [563, 79] width 760 height 28
drag, startPoint x: 666, startPoint y: 85, endPoint x: 509, endPoint y: 72, distance: 157.1
click at [509, 72] on h1 "Spanish Alphabet" at bounding box center [563, 79] width 760 height 28
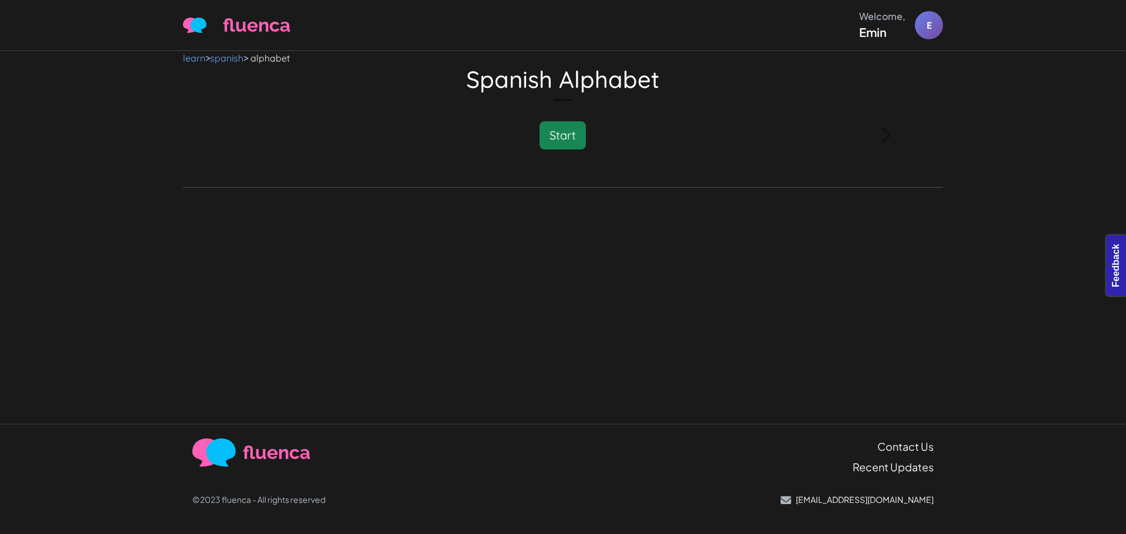
click at [391, 128] on div "Start" at bounding box center [563, 135] width 532 height 28
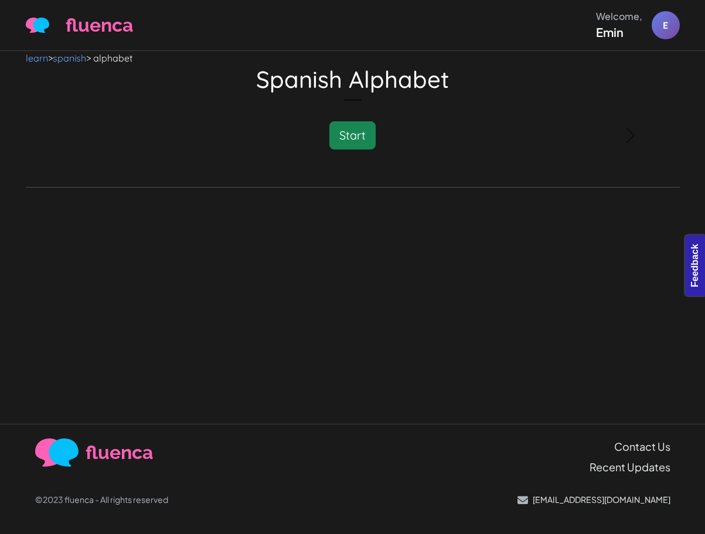
click at [530, 99] on div at bounding box center [353, 99] width 458 height 13
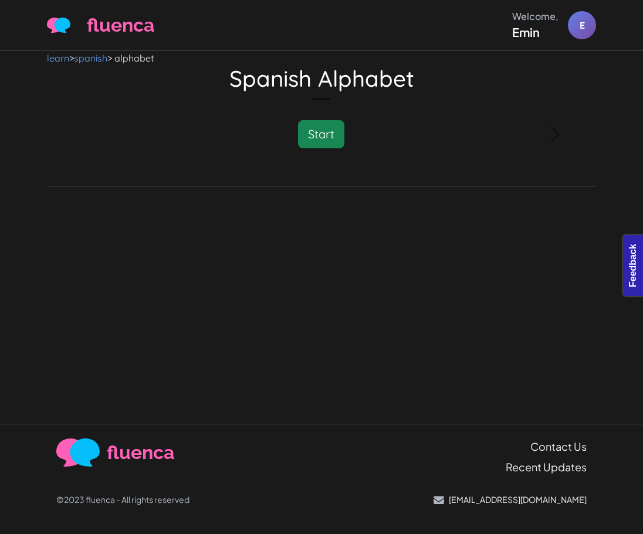
click at [596, 69] on div "learn > spanish > alphabet Spanish Alphabet Please Wait Study is loading... Sta…" at bounding box center [321, 123] width 563 height 145
drag, startPoint x: 440, startPoint y: 106, endPoint x: 363, endPoint y: 107, distance: 77.4
click at [365, 107] on section "Please Wait Study is loading... Start" at bounding box center [321, 134] width 384 height 84
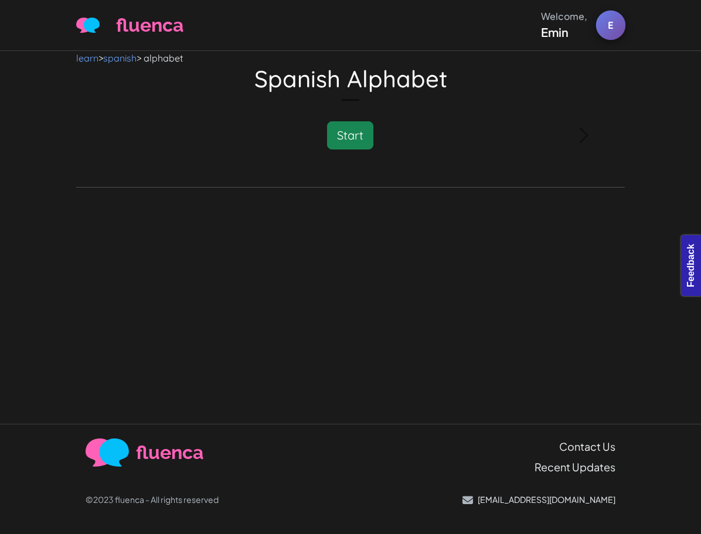
click at [606, 25] on div "E" at bounding box center [610, 25] width 29 height 29
click at [379, 189] on div "learn > spanish > alphabet Spanish Alphabet Please Wait Study is loading... Sta…" at bounding box center [350, 124] width 563 height 146
click at [452, 274] on div "learn > spanish > alphabet Spanish Alphabet Please Wait Study is loading... Sta…" at bounding box center [350, 237] width 701 height 373
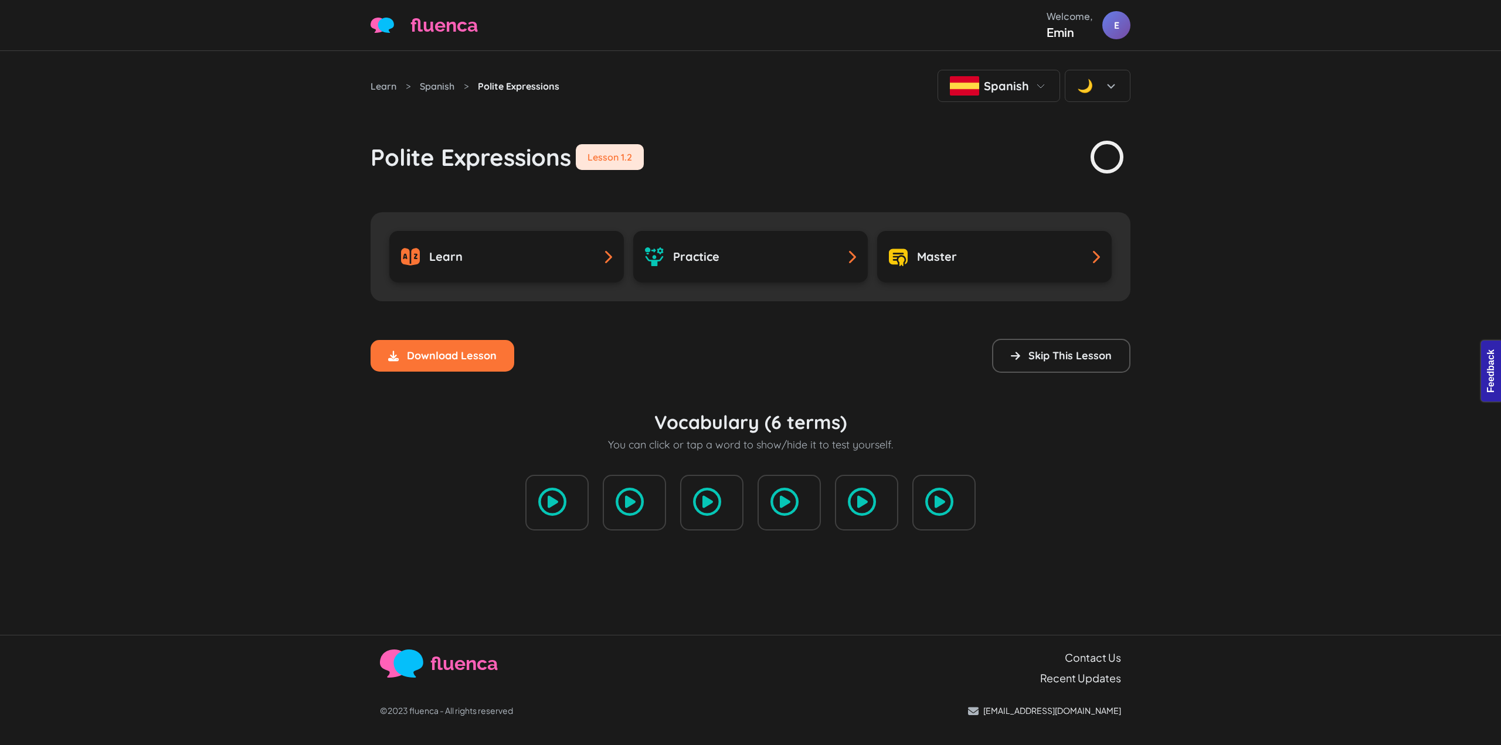
click at [788, 165] on div "Polite Expressions Lesson 1.2" at bounding box center [751, 138] width 760 height 73
click at [106, 421] on div "Learn > Spanish > Polite Expressions Spanish 🌙 Polite Expressions Lesson 1.2 Le…" at bounding box center [750, 343] width 1501 height 584
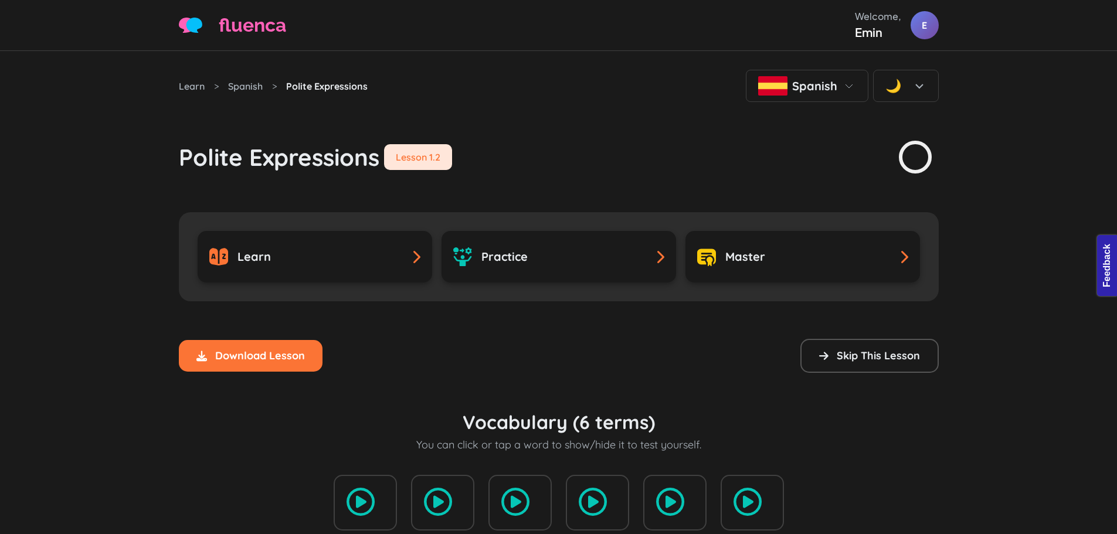
click at [704, 69] on div "Learn > Spanish > Polite Expressions Spanish 🌙 Polite Expressions Lesson 1.2 Le…" at bounding box center [559, 309] width 774 height 517
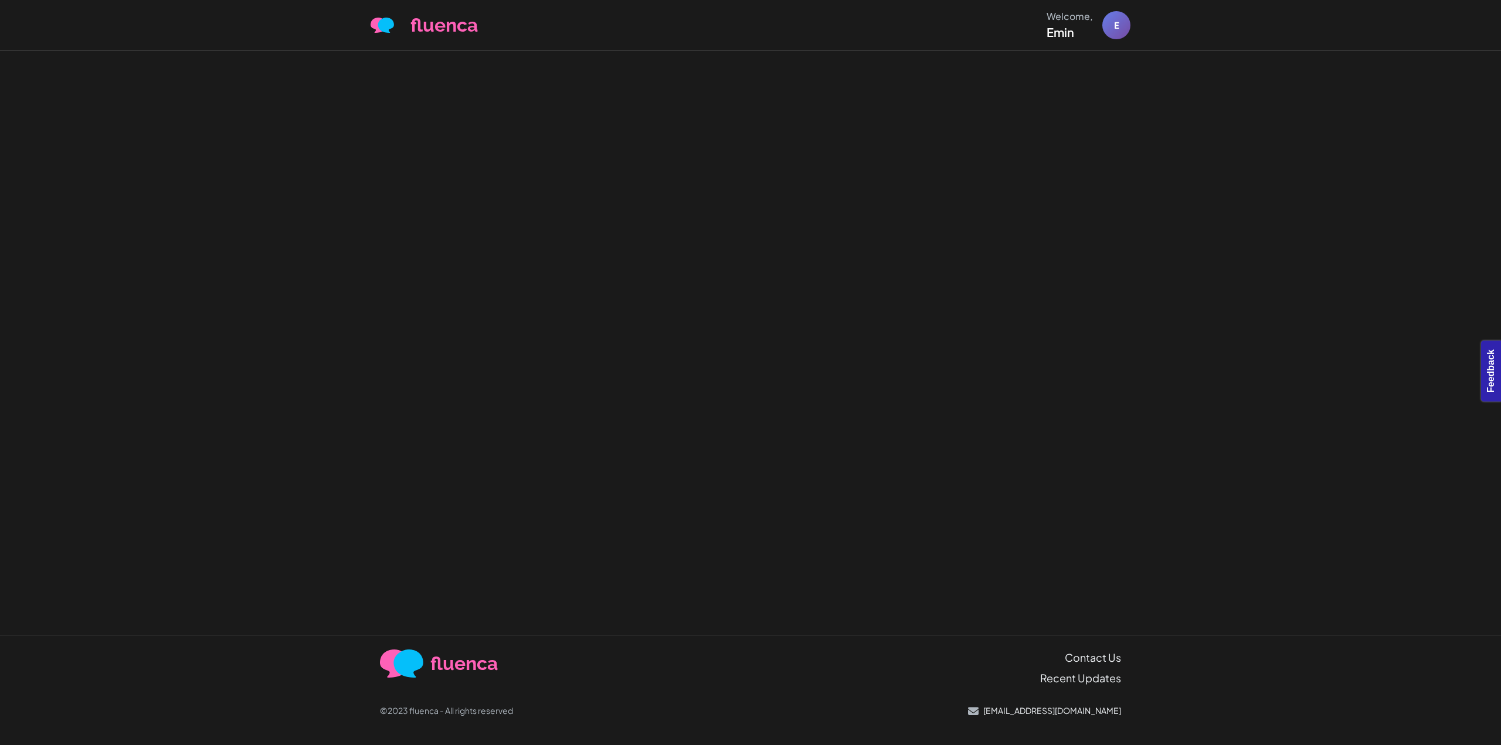
drag, startPoint x: 716, startPoint y: 94, endPoint x: 788, endPoint y: 386, distance: 300.2
click at [788, 386] on div at bounding box center [750, 343] width 1501 height 584
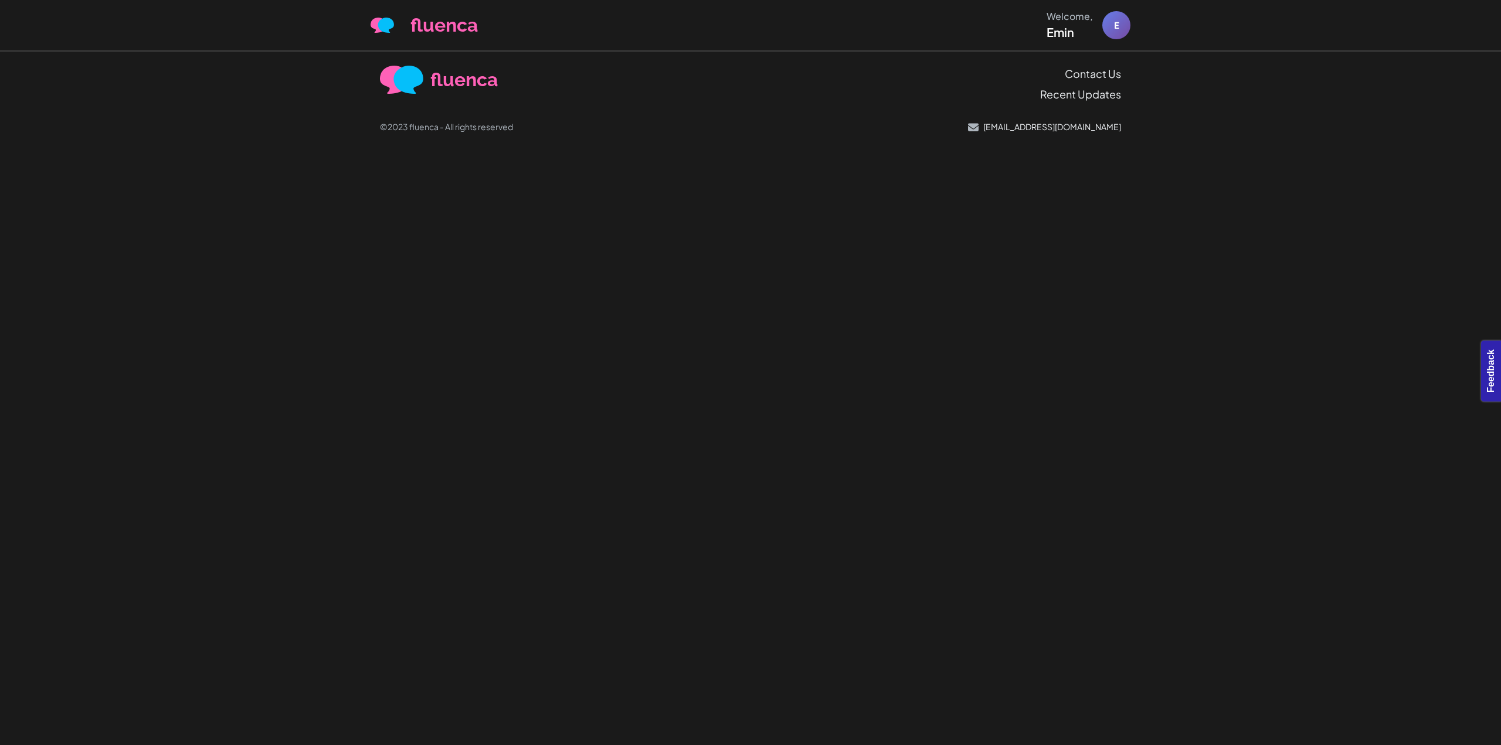
click at [670, 107] on div "©2023 fluenca - All rights reserved [EMAIL_ADDRESS][DOMAIN_NAME]" at bounding box center [750, 117] width 741 height 31
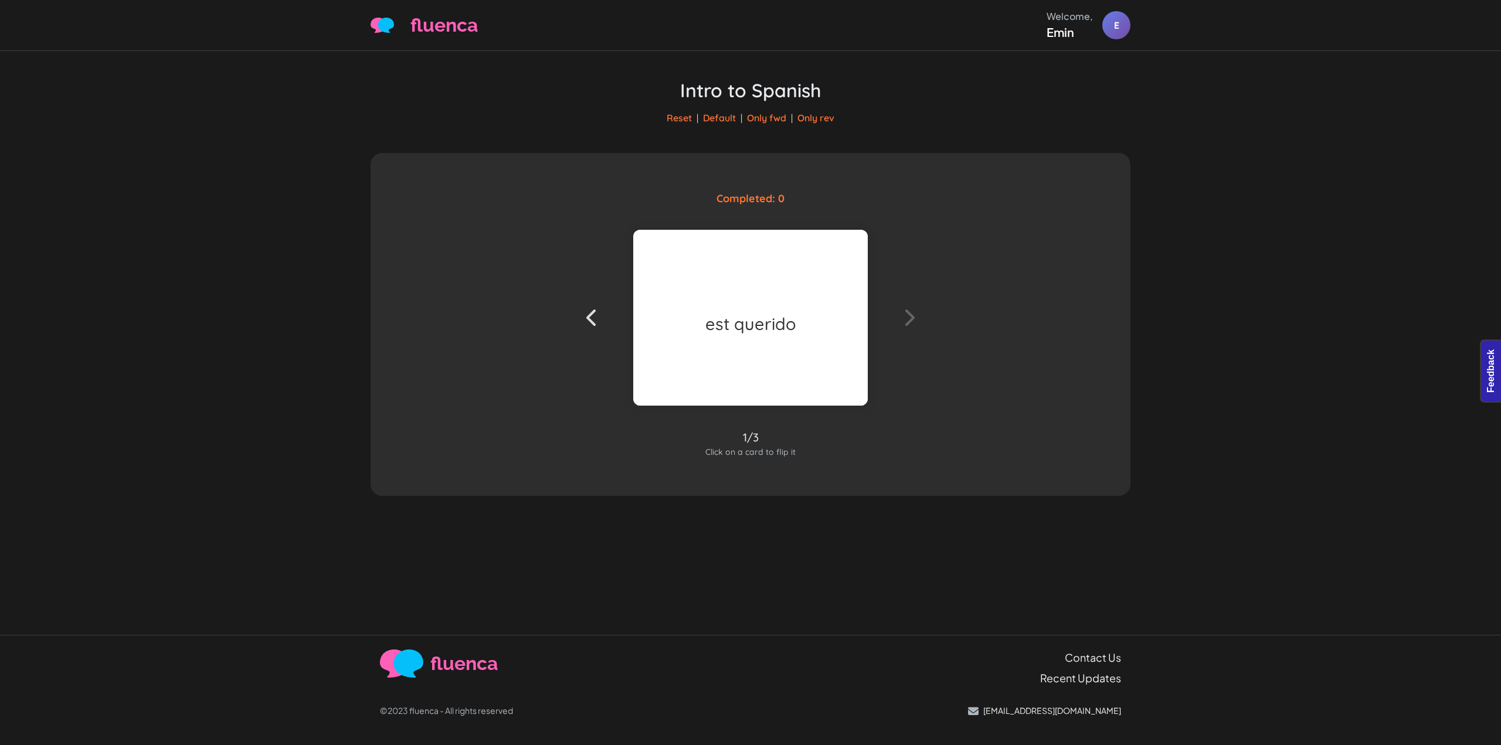
click at [905, 311] on icon at bounding box center [909, 317] width 12 height 19
click at [758, 317] on div "muy bien" at bounding box center [751, 324] width 74 height 22
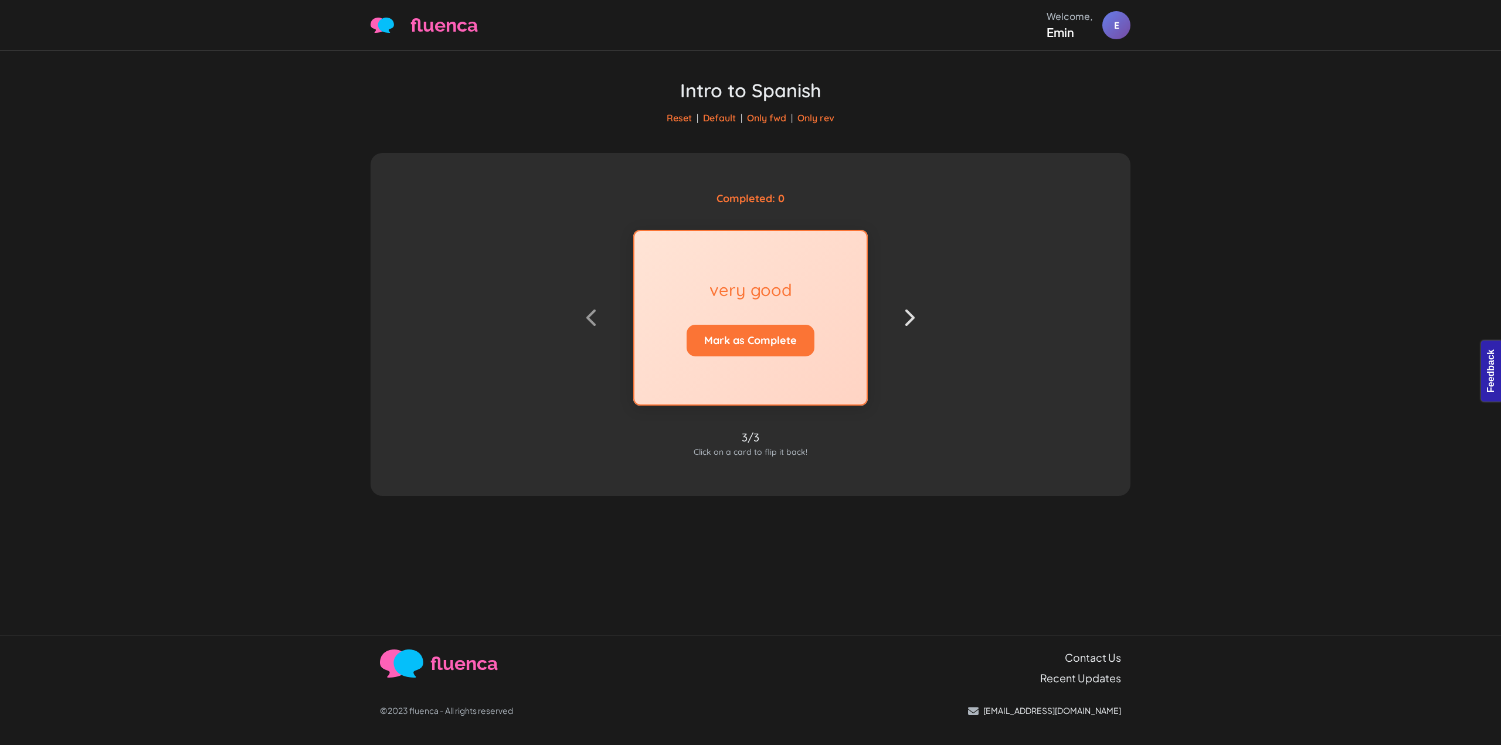
click at [795, 312] on div "very good Mark as Complete" at bounding box center [750, 318] width 235 height 176
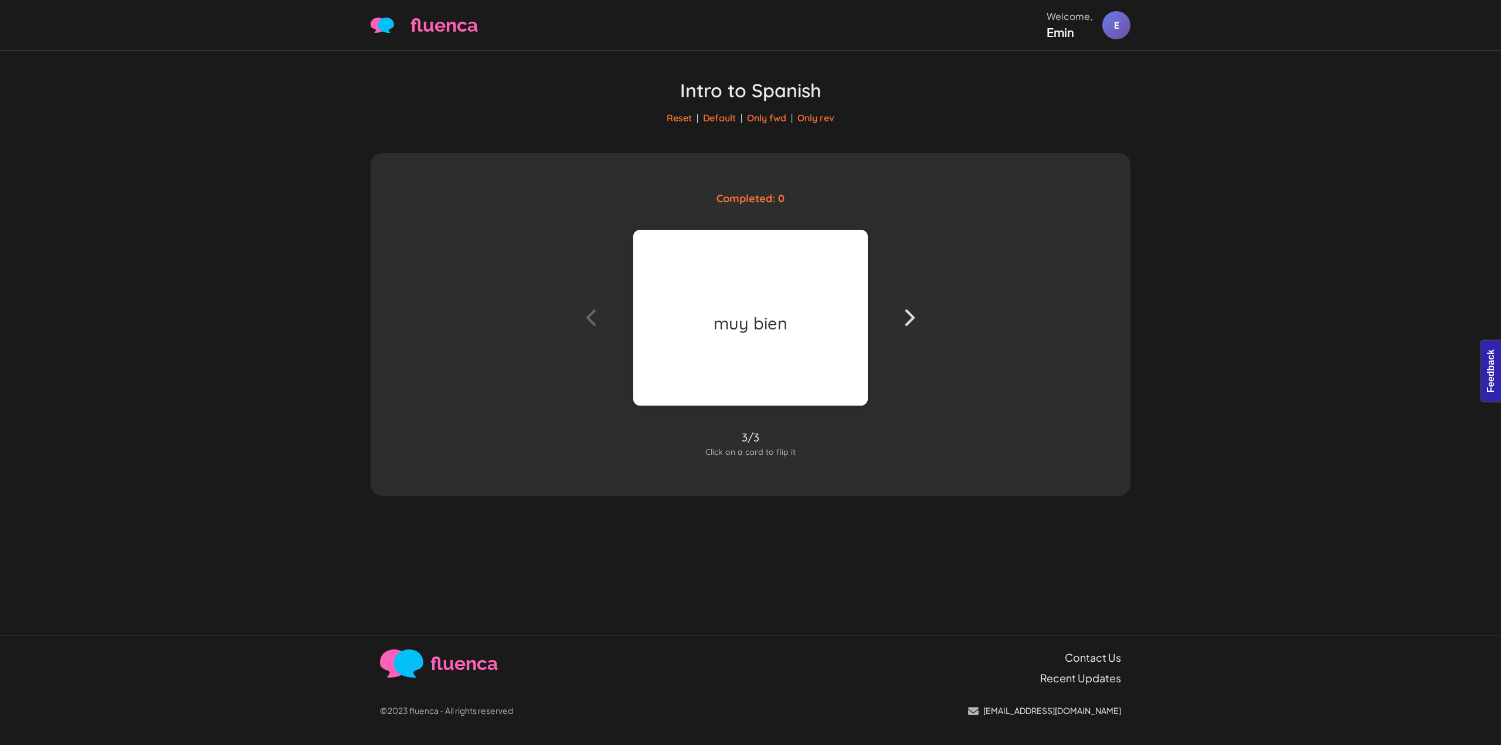
click at [582, 311] on button at bounding box center [592, 318] width 35 height 52
click at [798, 303] on div "la casa" at bounding box center [750, 318] width 235 height 176
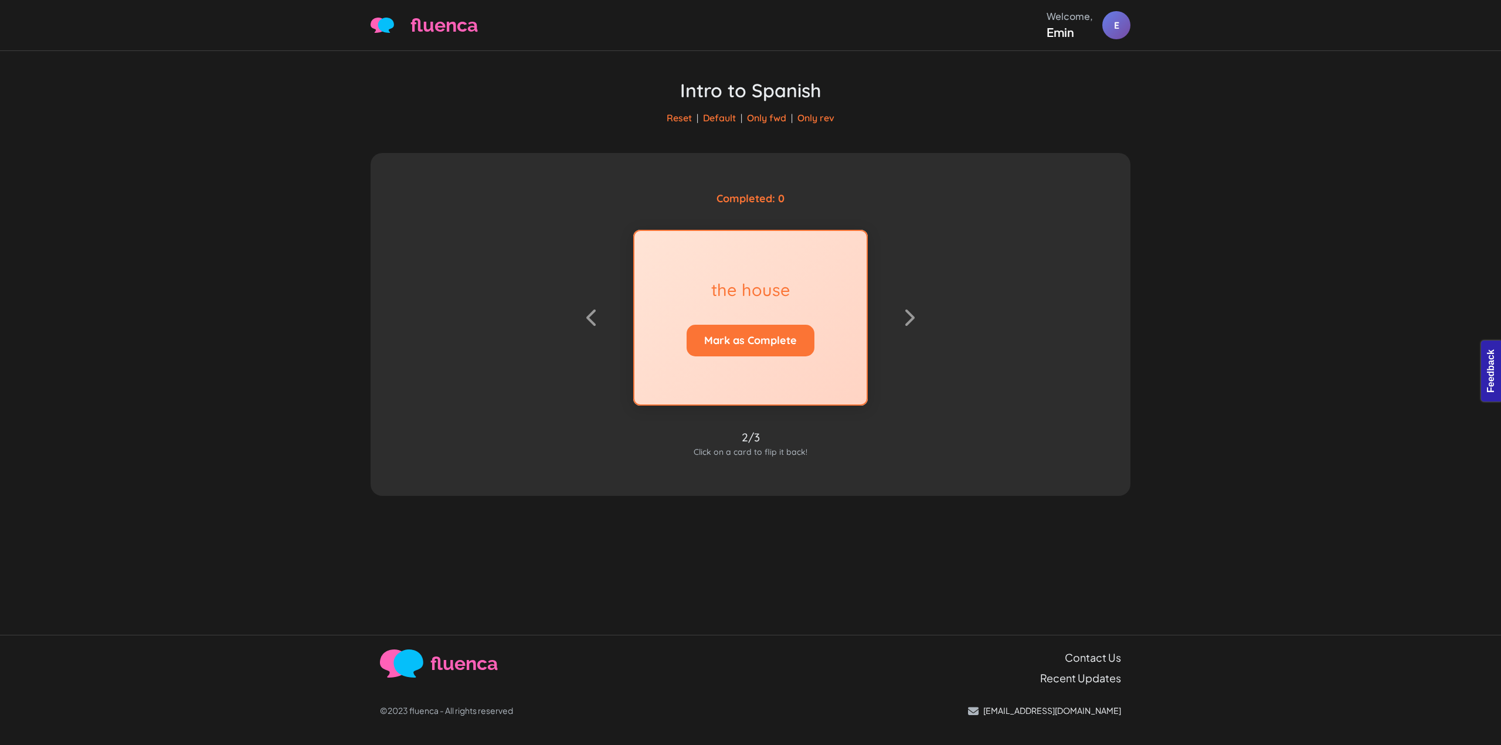
click at [781, 302] on div "the house Mark as Complete" at bounding box center [750, 318] width 235 height 176
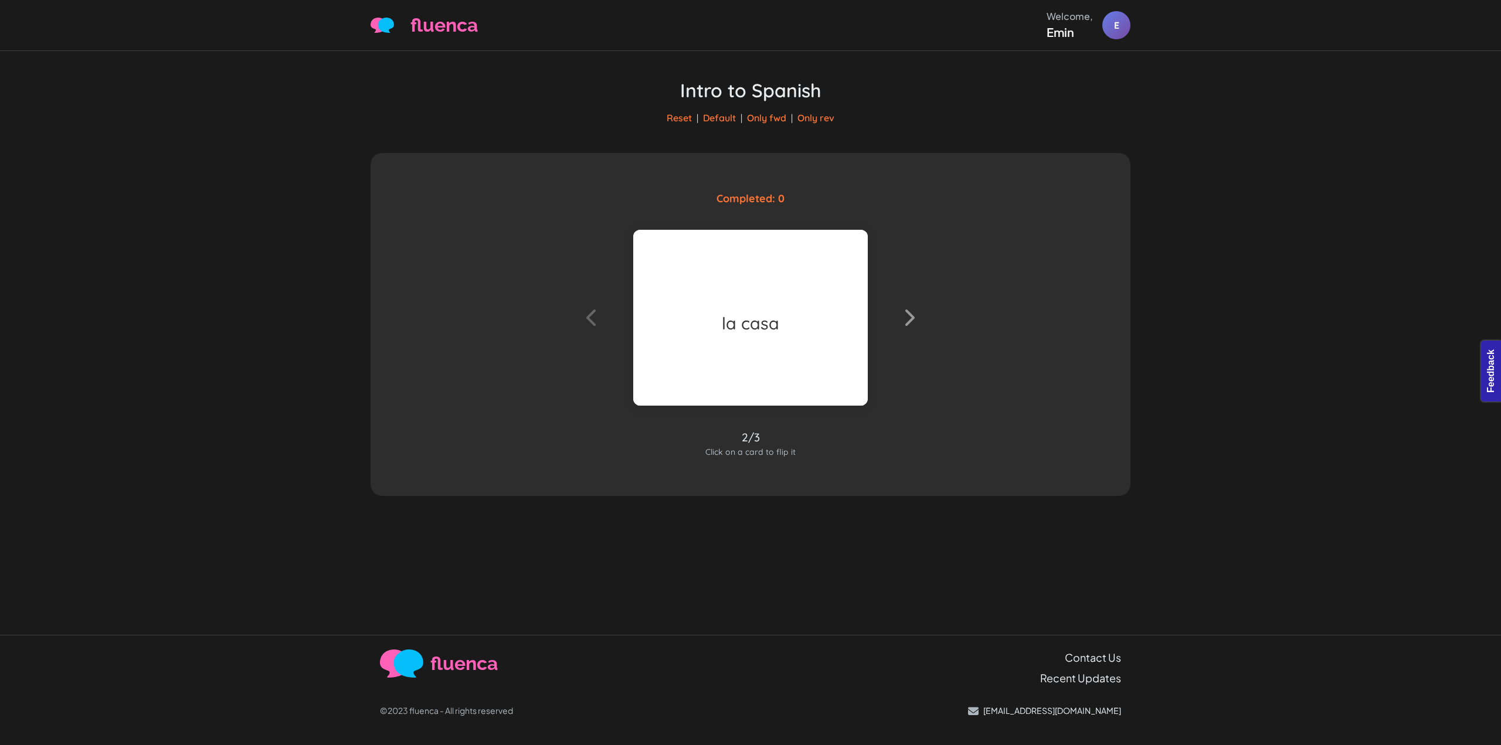
click at [594, 314] on icon at bounding box center [592, 317] width 12 height 19
click at [769, 309] on div "est querido" at bounding box center [750, 318] width 235 height 176
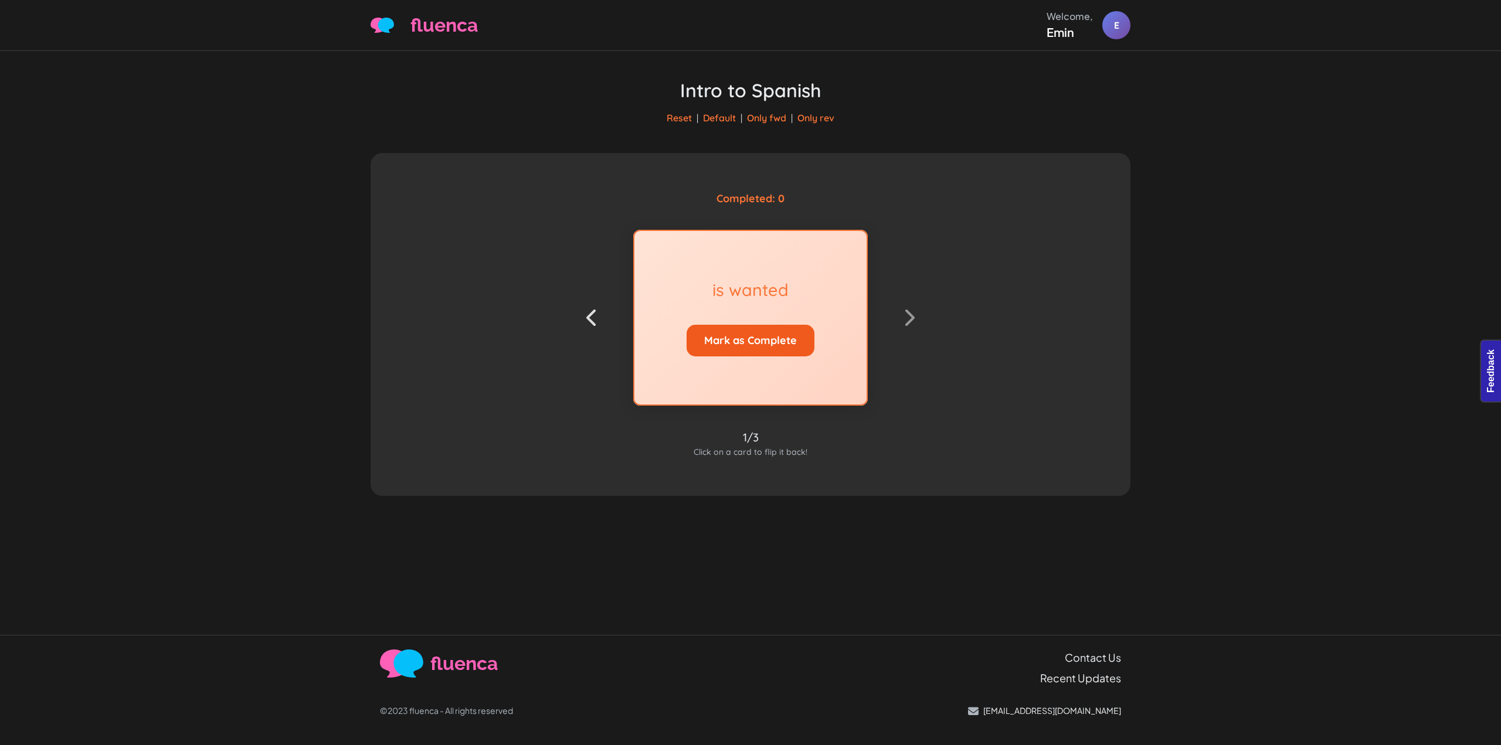
click at [745, 347] on button "Mark as Complete" at bounding box center [751, 341] width 128 height 32
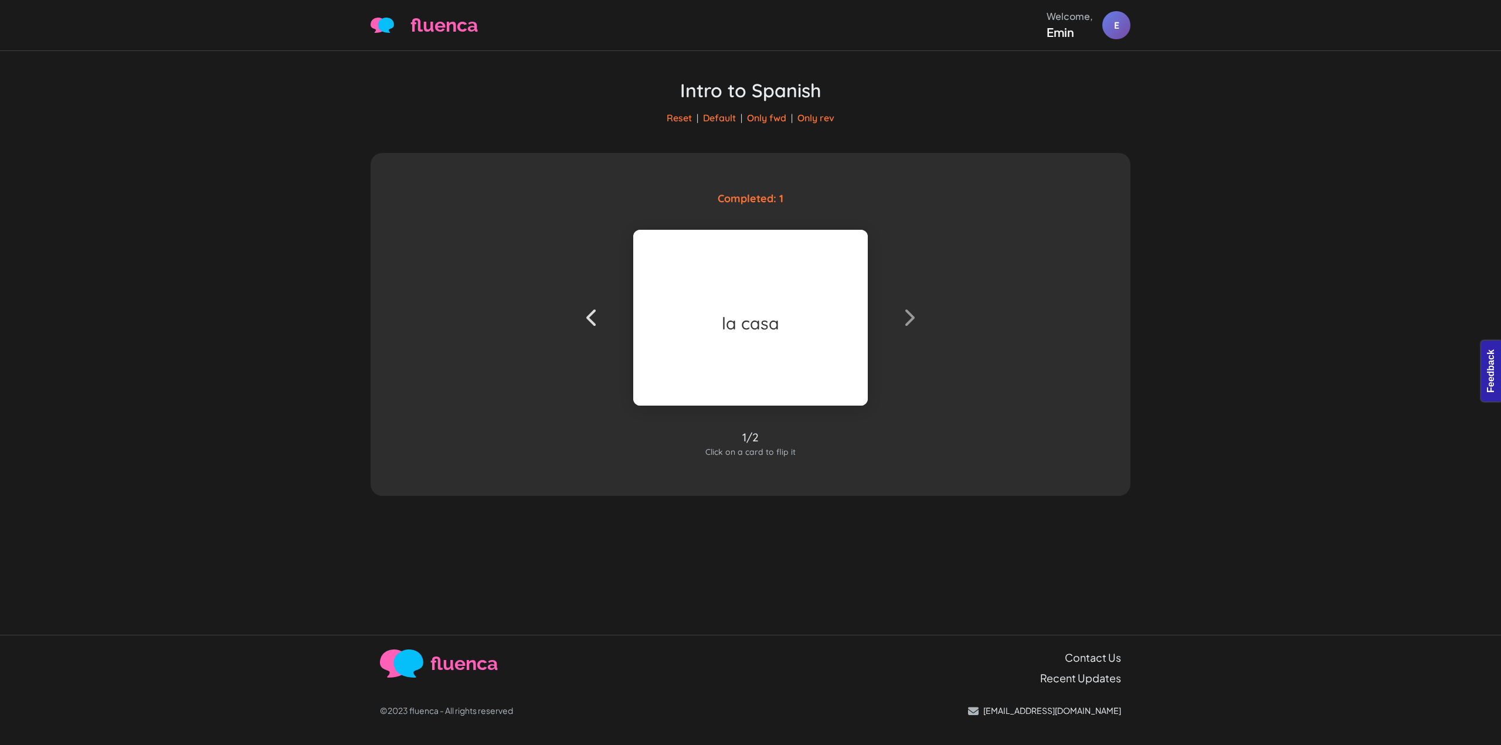
click at [759, 314] on div "la casa" at bounding box center [750, 324] width 57 height 22
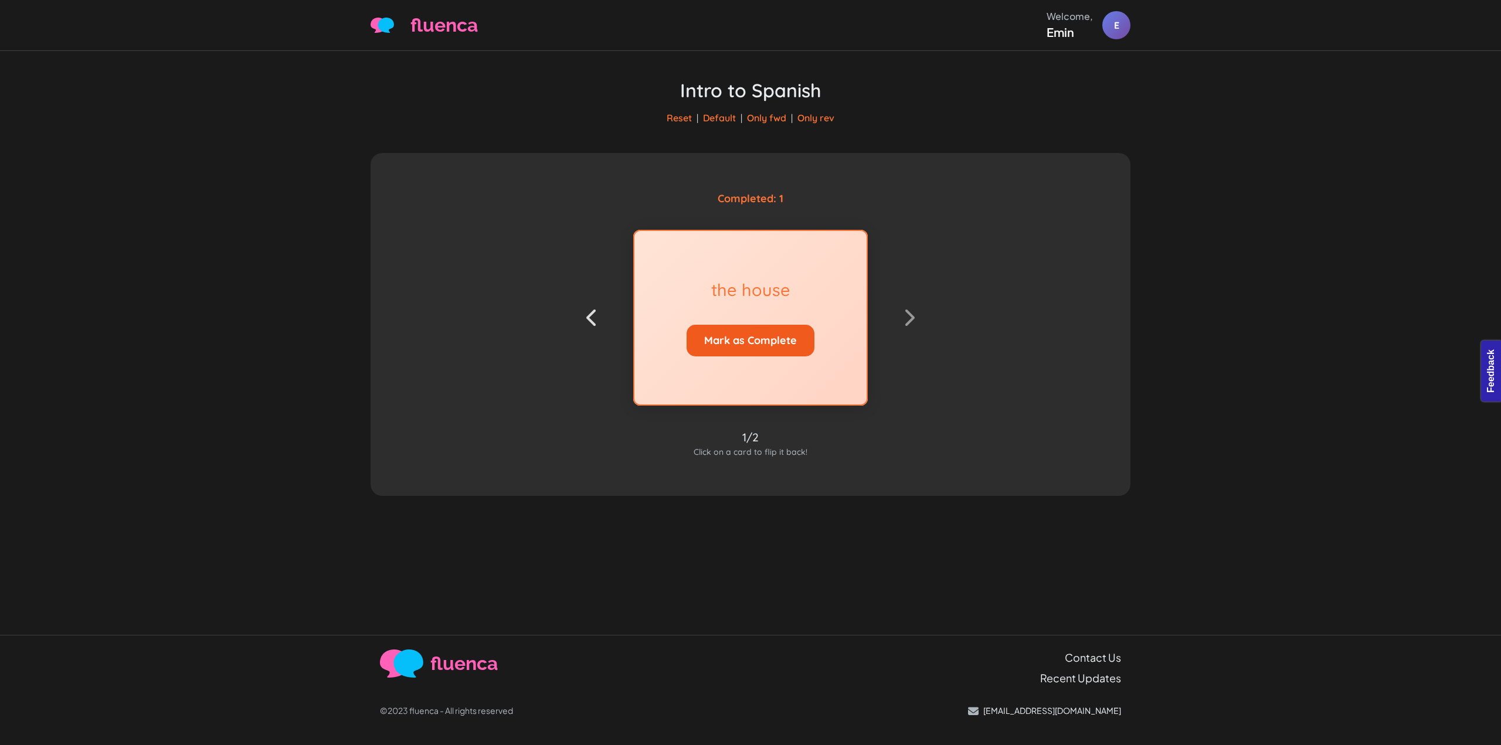
click at [763, 338] on button "Mark as Complete" at bounding box center [751, 341] width 128 height 32
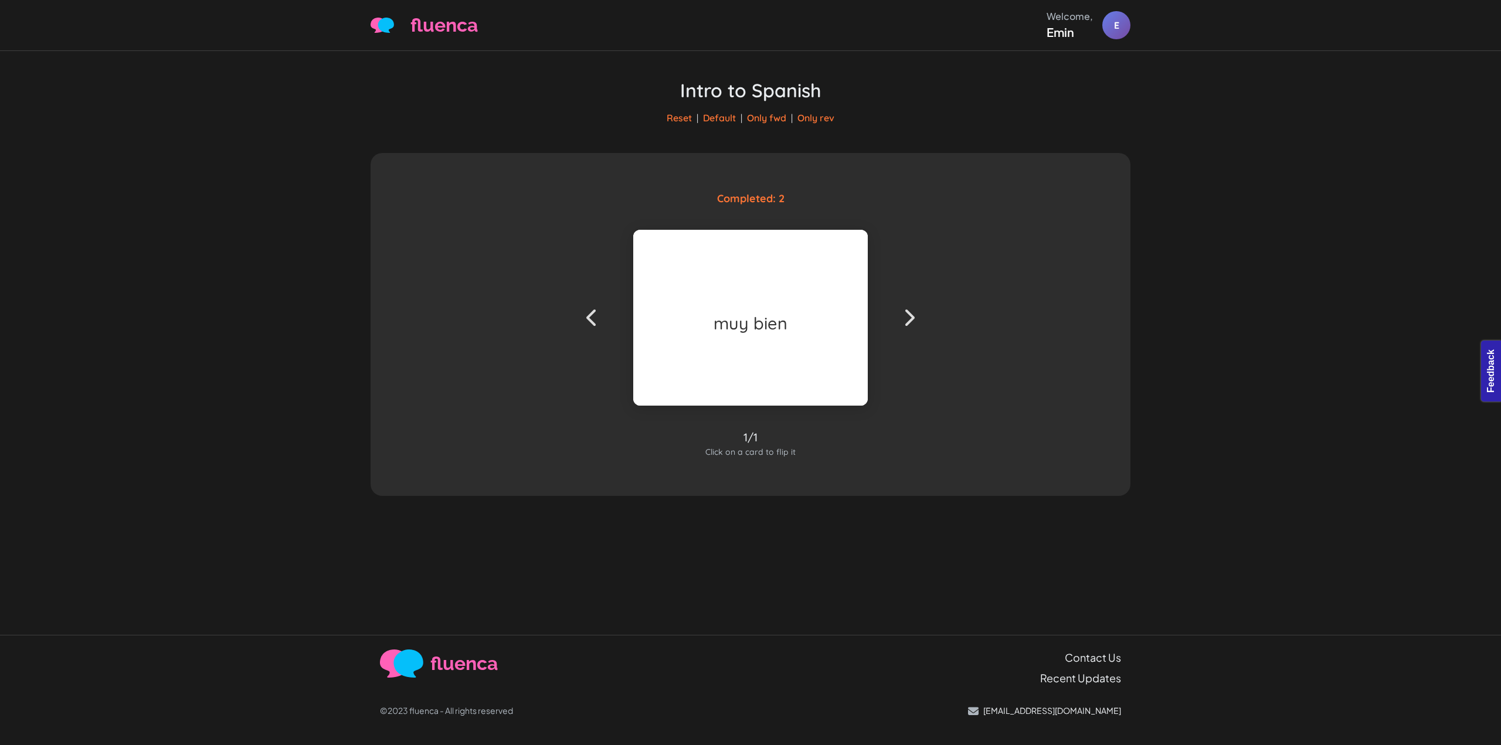
click at [763, 338] on div "muy bien" at bounding box center [750, 318] width 235 height 176
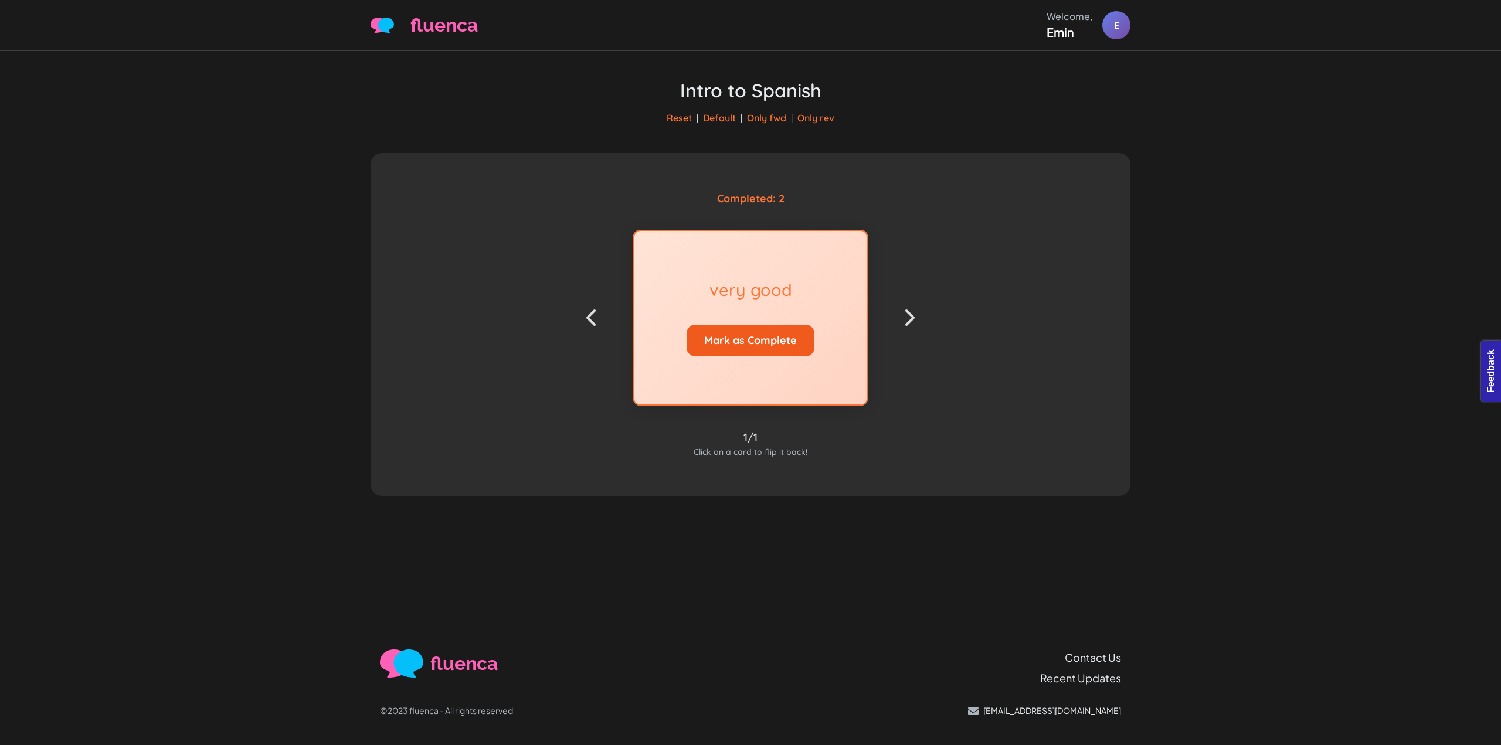
click at [763, 338] on button "Mark as Complete" at bounding box center [751, 341] width 128 height 32
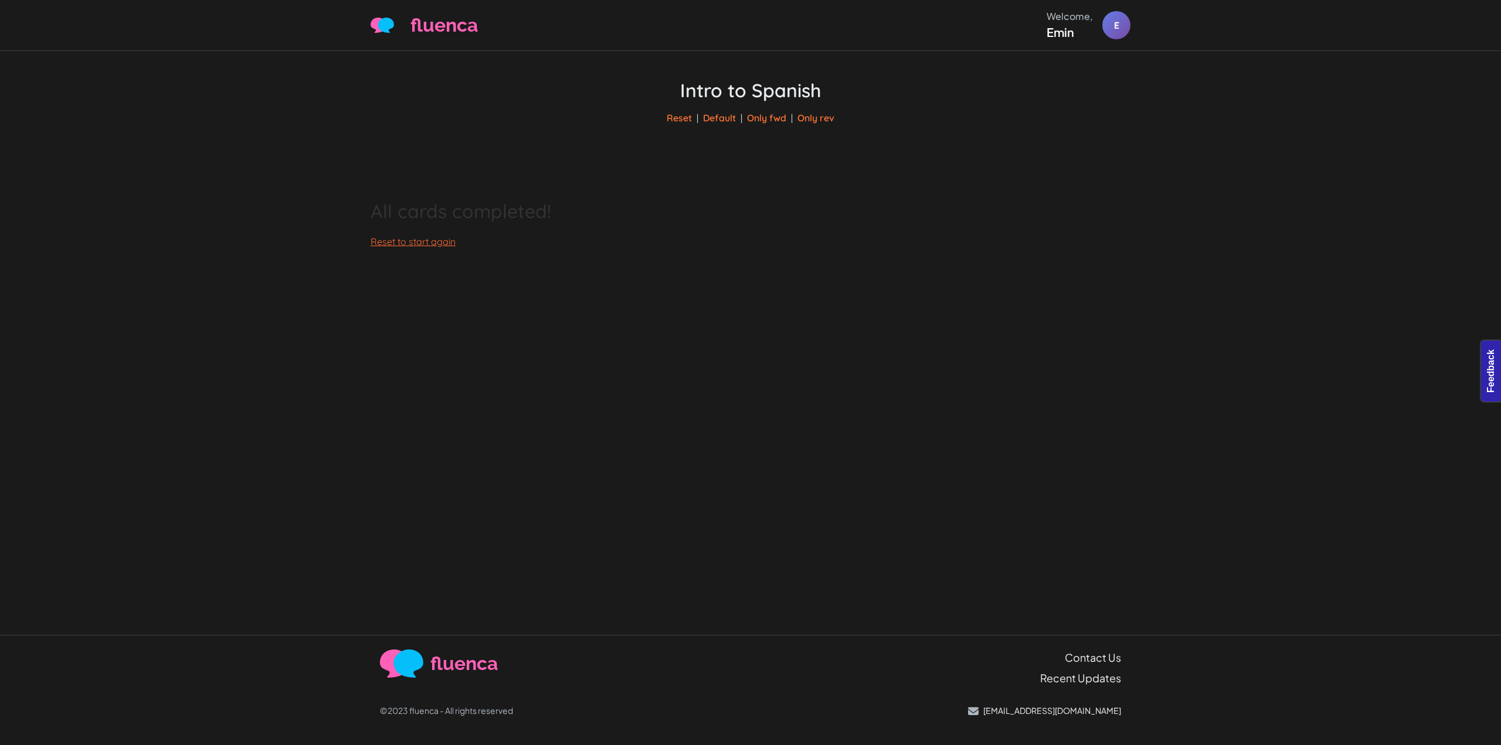
click at [444, 247] on link "Reset to start again" at bounding box center [413, 242] width 85 height 12
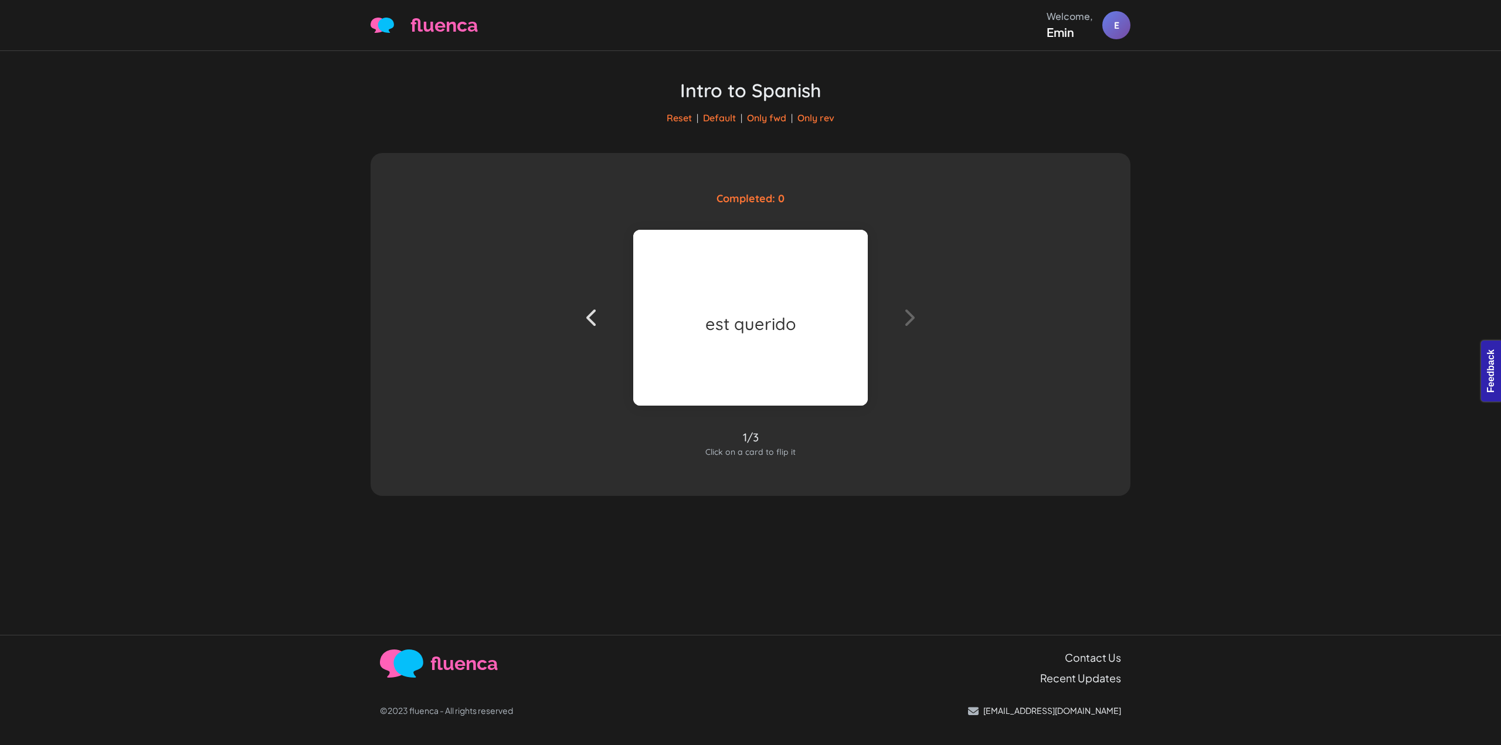
click at [907, 317] on icon at bounding box center [909, 317] width 12 height 19
click at [784, 115] on link "Only fwd" at bounding box center [766, 118] width 39 height 12
click at [710, 122] on link "Default" at bounding box center [719, 118] width 33 height 12
click at [673, 123] on link "Reset" at bounding box center [679, 118] width 25 height 12
click at [501, 118] on div "Intro to Spanish Reset | Default | Only fwd | Only rev" at bounding box center [751, 102] width 760 height 102
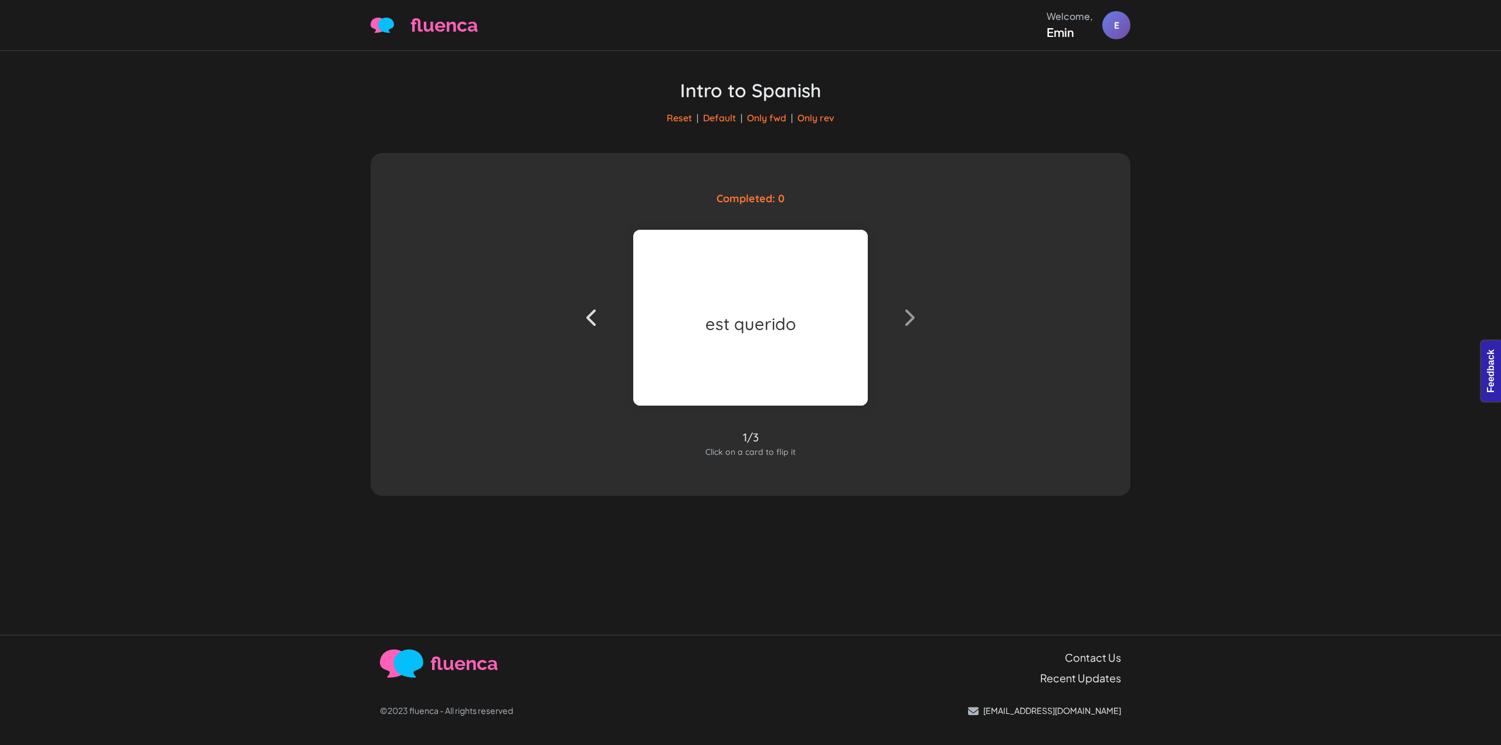
click at [495, 116] on div "Intro to Spanish Reset | Default | Only fwd | Only rev" at bounding box center [751, 102] width 760 height 102
click at [242, 116] on div "Intro to Spanish Reset | Default | Only fwd | Only rev Completed: 0 est querido…" at bounding box center [750, 343] width 1501 height 584
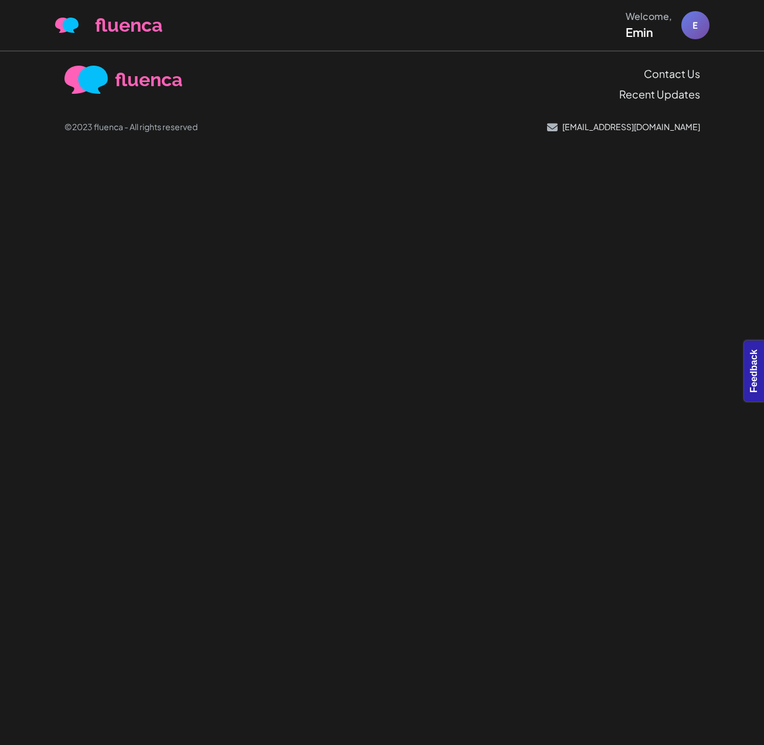
click at [642, 246] on body "fluenca Welcome, Emin E Help Account" at bounding box center [382, 372] width 764 height 745
click at [613, 235] on body "fluenca Welcome, Emin E Help Account" at bounding box center [382, 372] width 764 height 745
click at [608, 313] on body "fluenca Welcome, Emin E Help Account" at bounding box center [382, 372] width 764 height 745
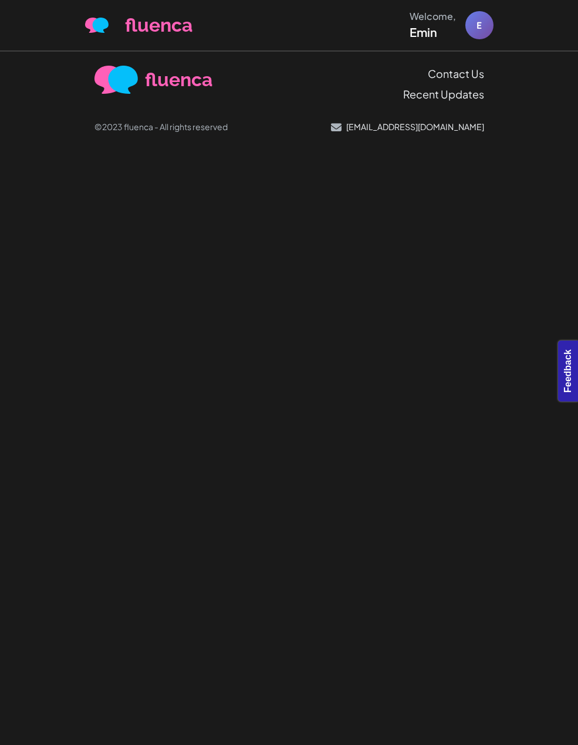
click at [364, 284] on body "fluenca Welcome, Emin E Help Account" at bounding box center [289, 372] width 578 height 745
